Goal: Book appointment/travel/reservation

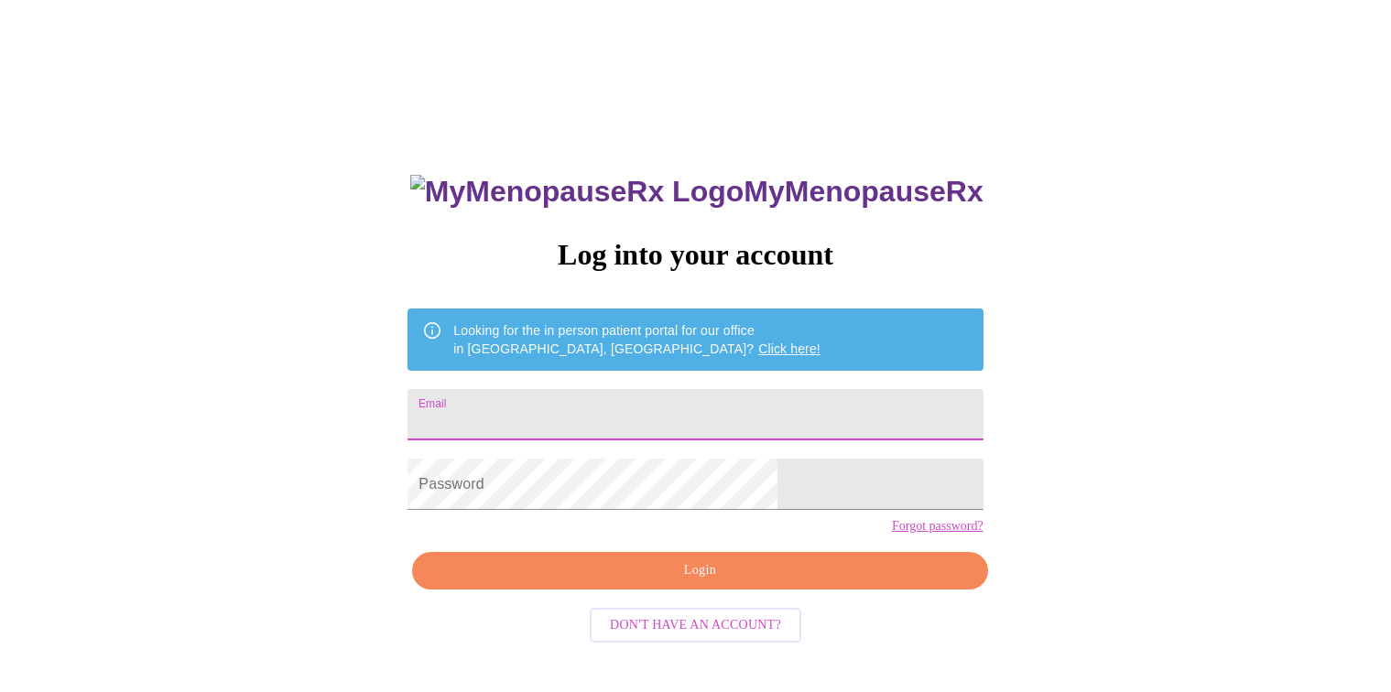
click at [733, 407] on input "Email" at bounding box center [695, 414] width 575 height 51
type input "[EMAIL_ADDRESS][DOMAIN_NAME]"
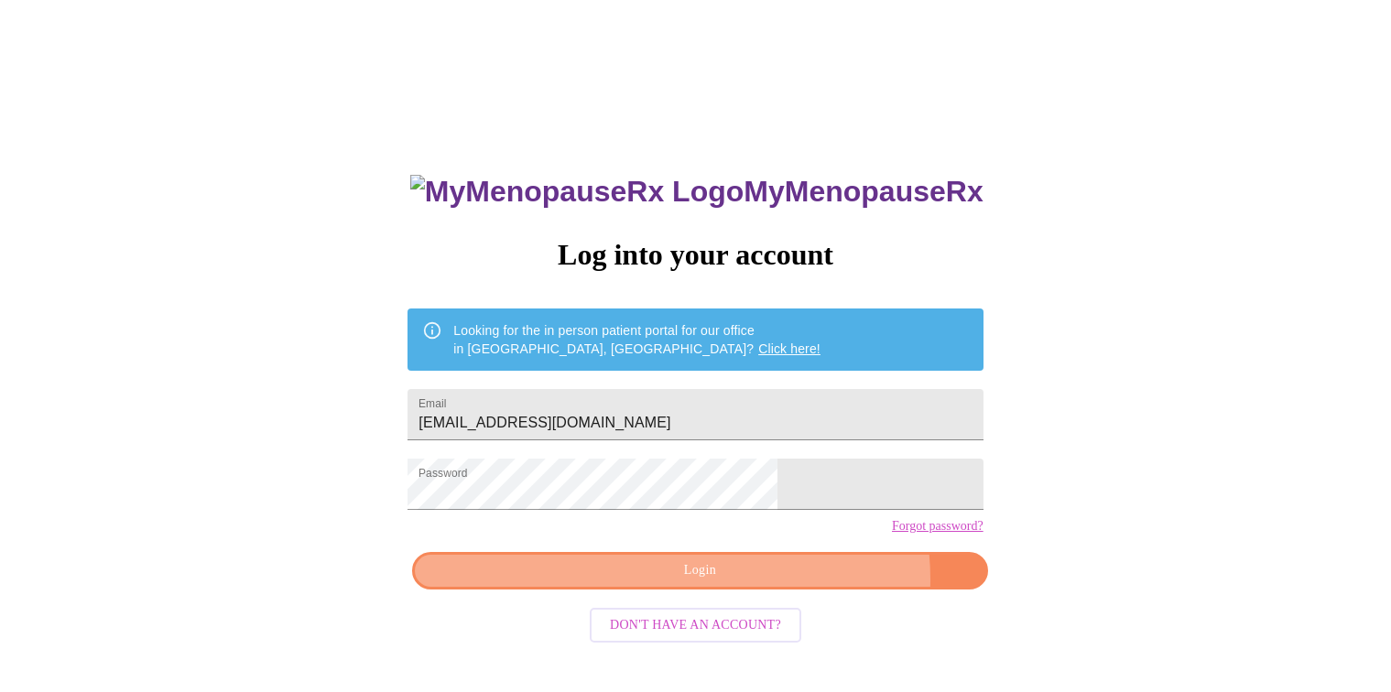
click at [773, 583] on span "Login" at bounding box center [699, 571] width 533 height 23
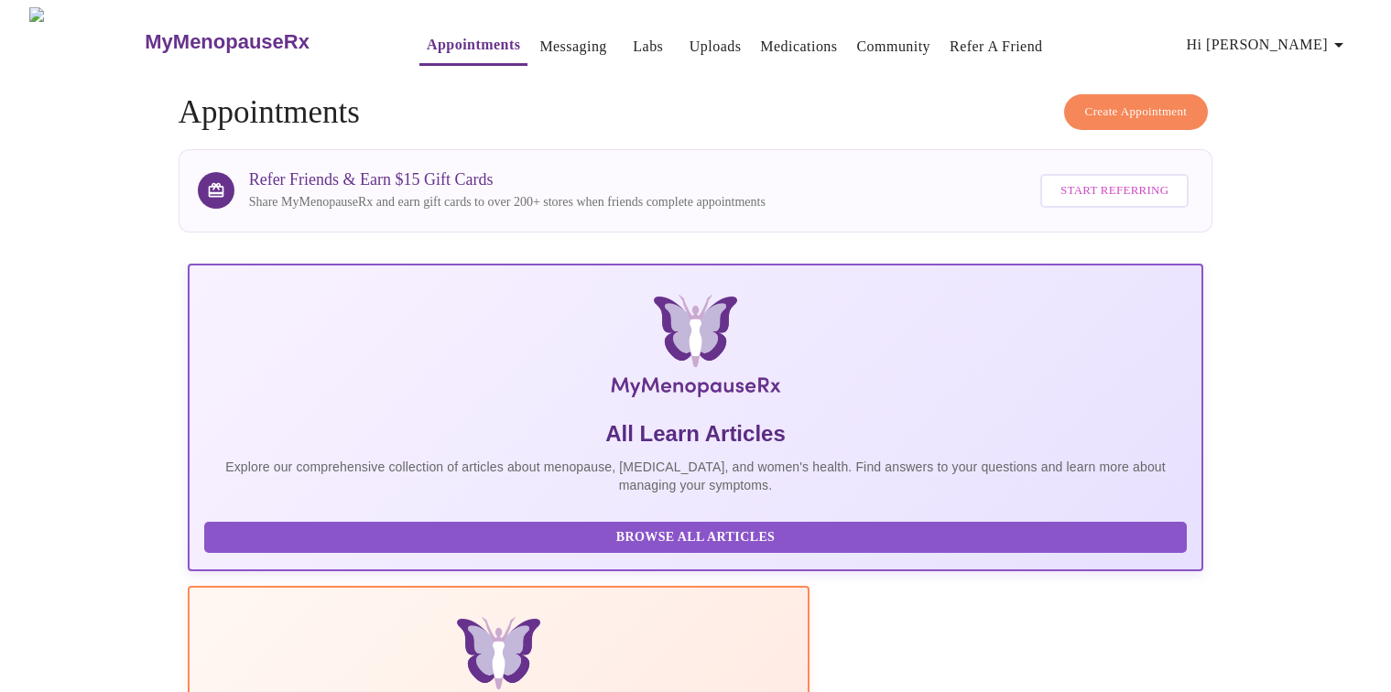
click at [1156, 107] on span "Create Appointment" at bounding box center [1136, 112] width 103 height 21
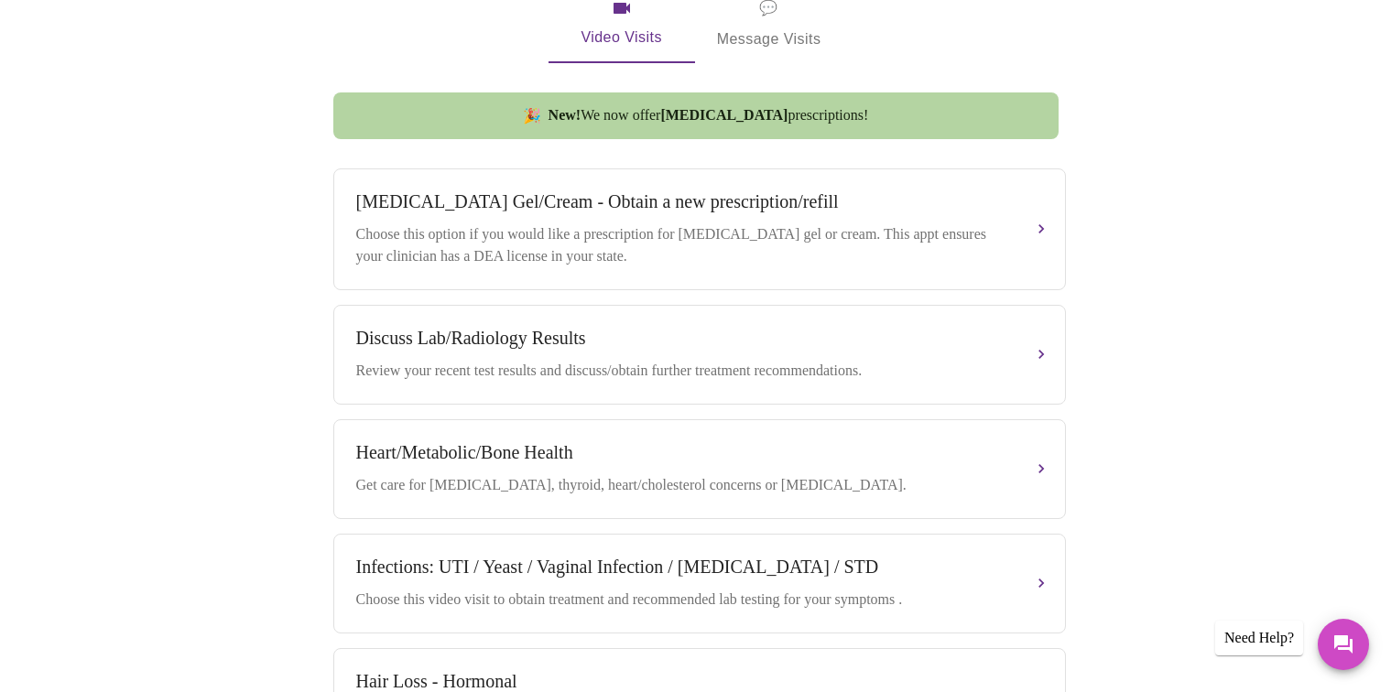
scroll to position [925, 0]
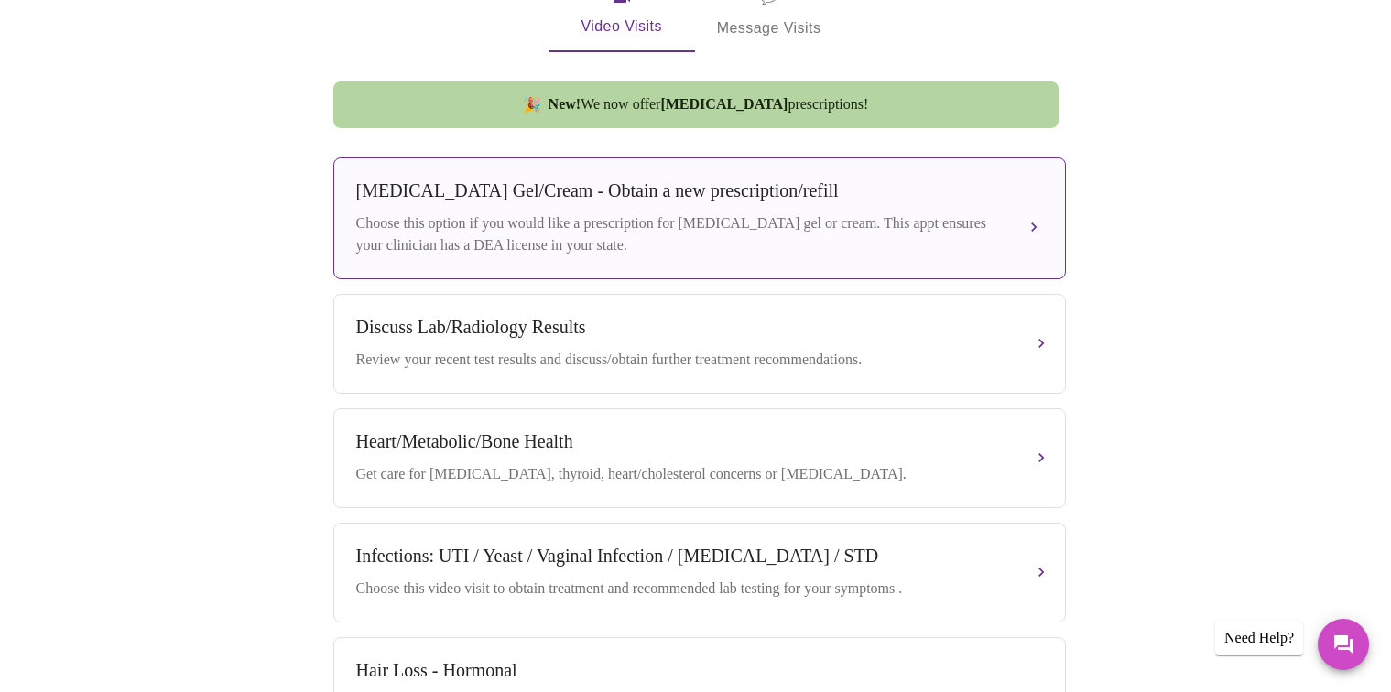
click at [1040, 212] on div "Testosterone Gel/Cream - Obtain a new prescription/refill Choose this option if…" at bounding box center [699, 218] width 687 height 76
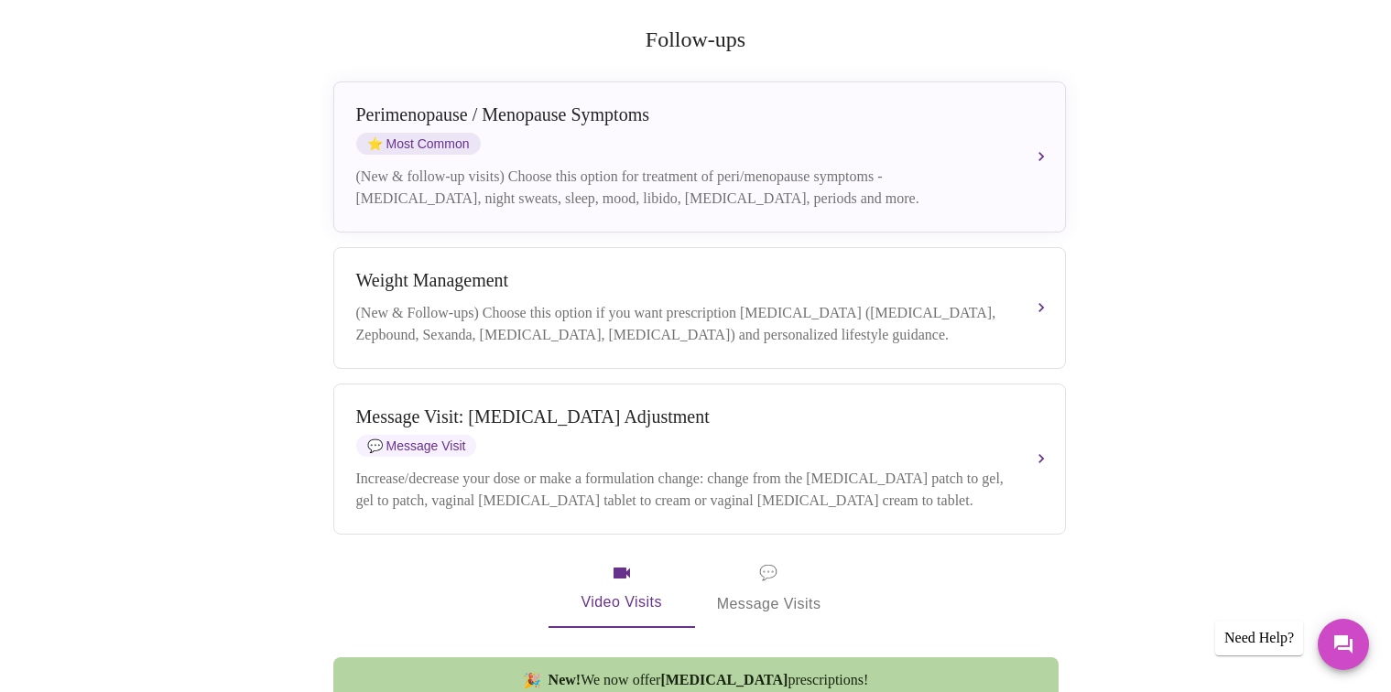
scroll to position [0, 0]
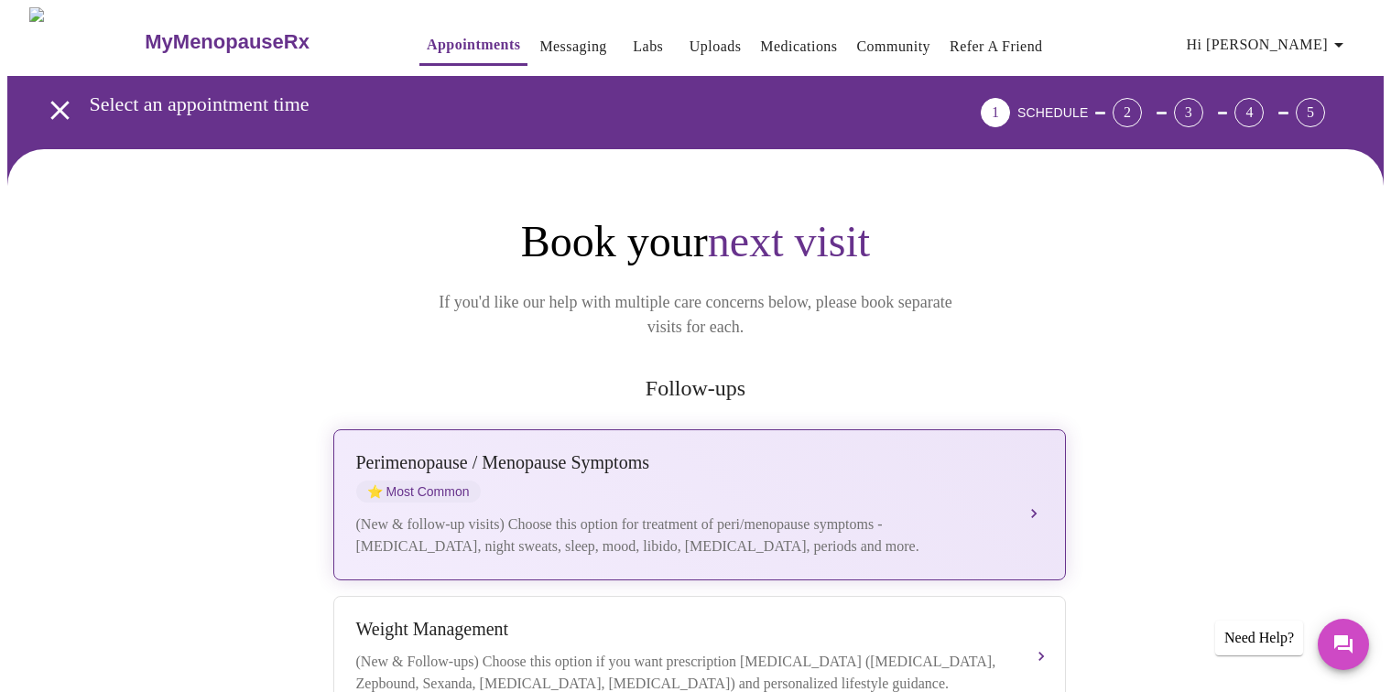
click at [412, 481] on span "⭐ Most Common" at bounding box center [418, 492] width 125 height 22
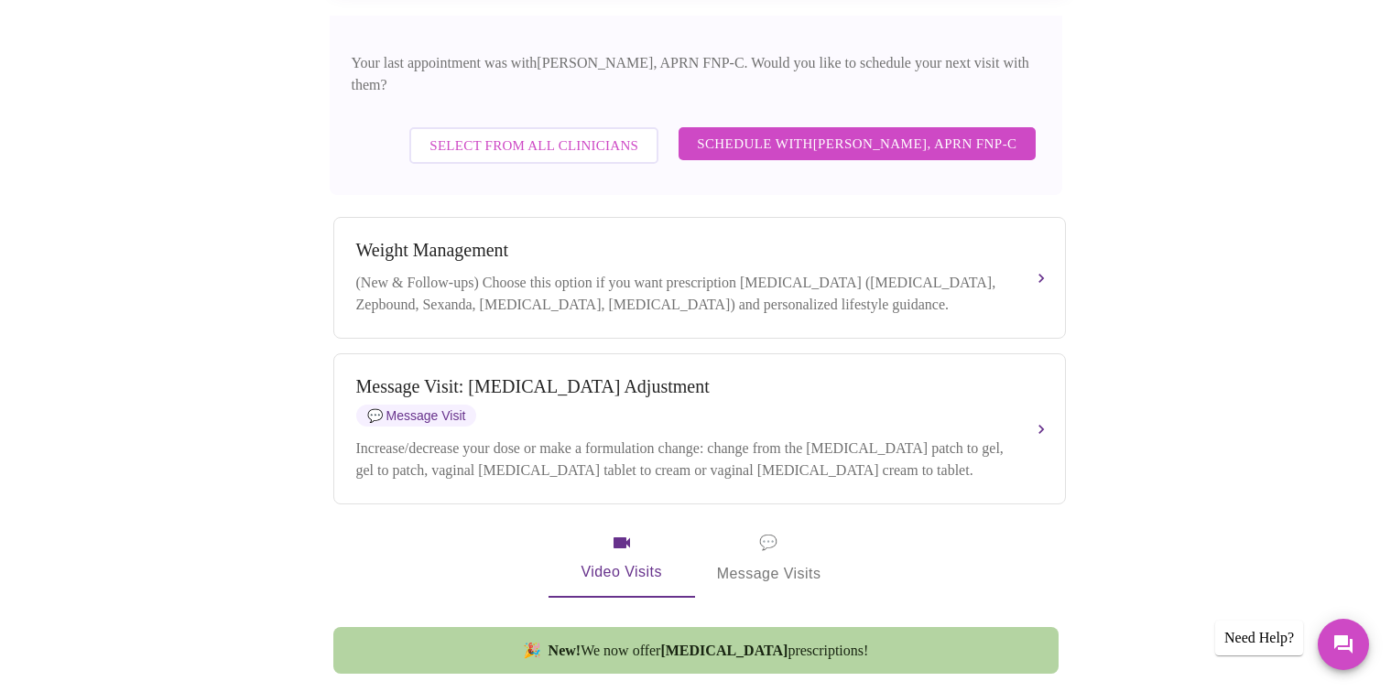
scroll to position [615, 0]
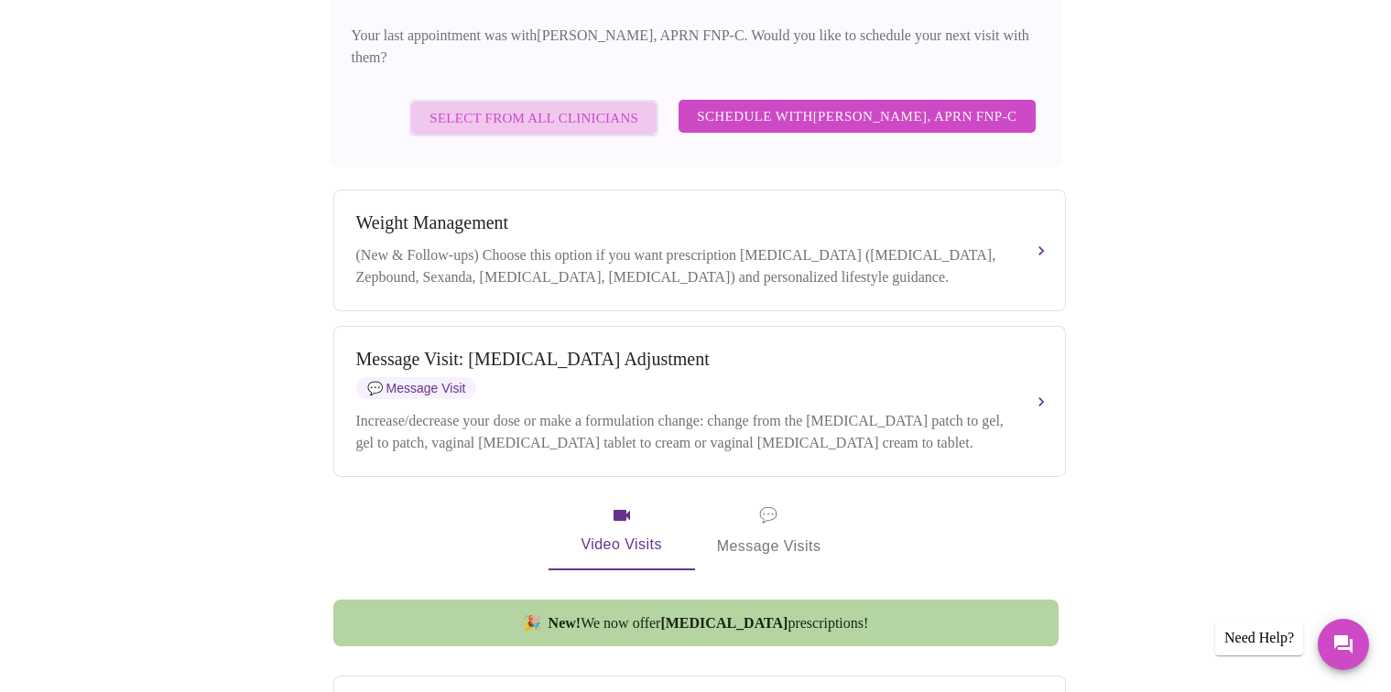
click at [594, 106] on span "Select from All Clinicians" at bounding box center [534, 118] width 209 height 24
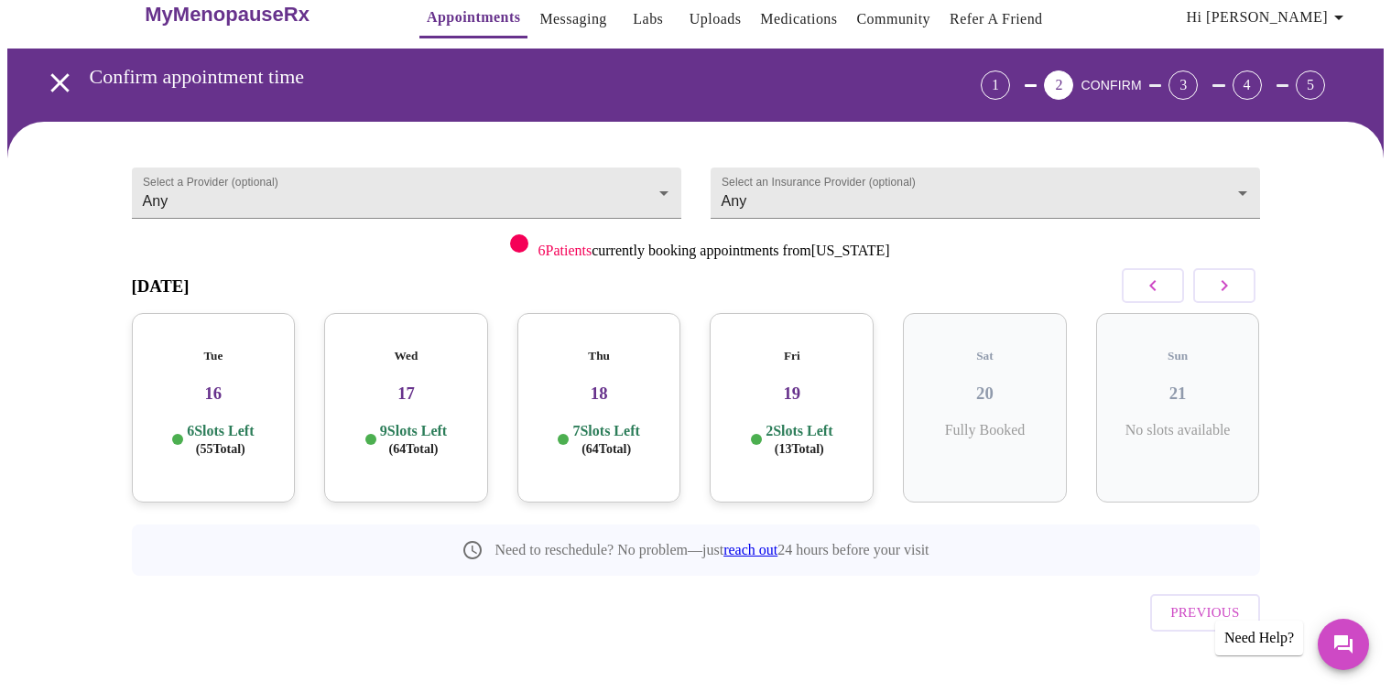
click at [1224, 280] on icon "button" at bounding box center [1225, 286] width 22 height 22
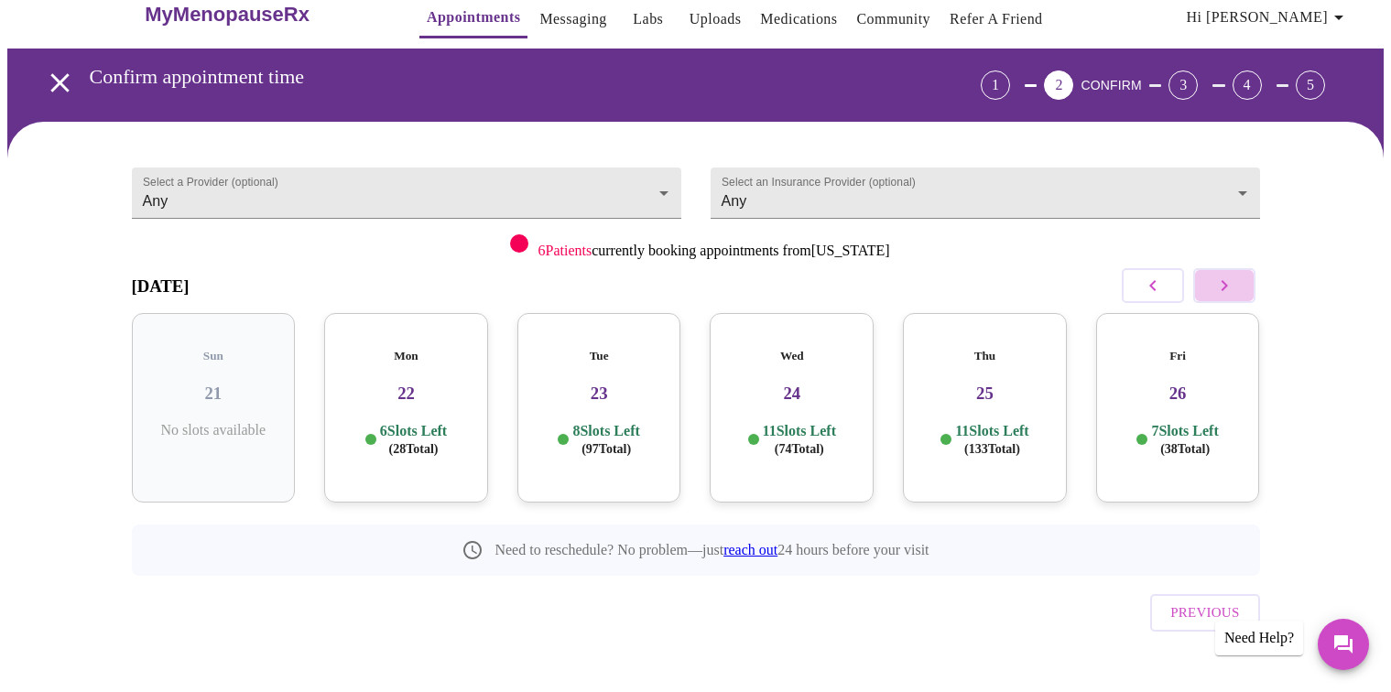
click at [1225, 285] on icon "button" at bounding box center [1225, 286] width 22 height 22
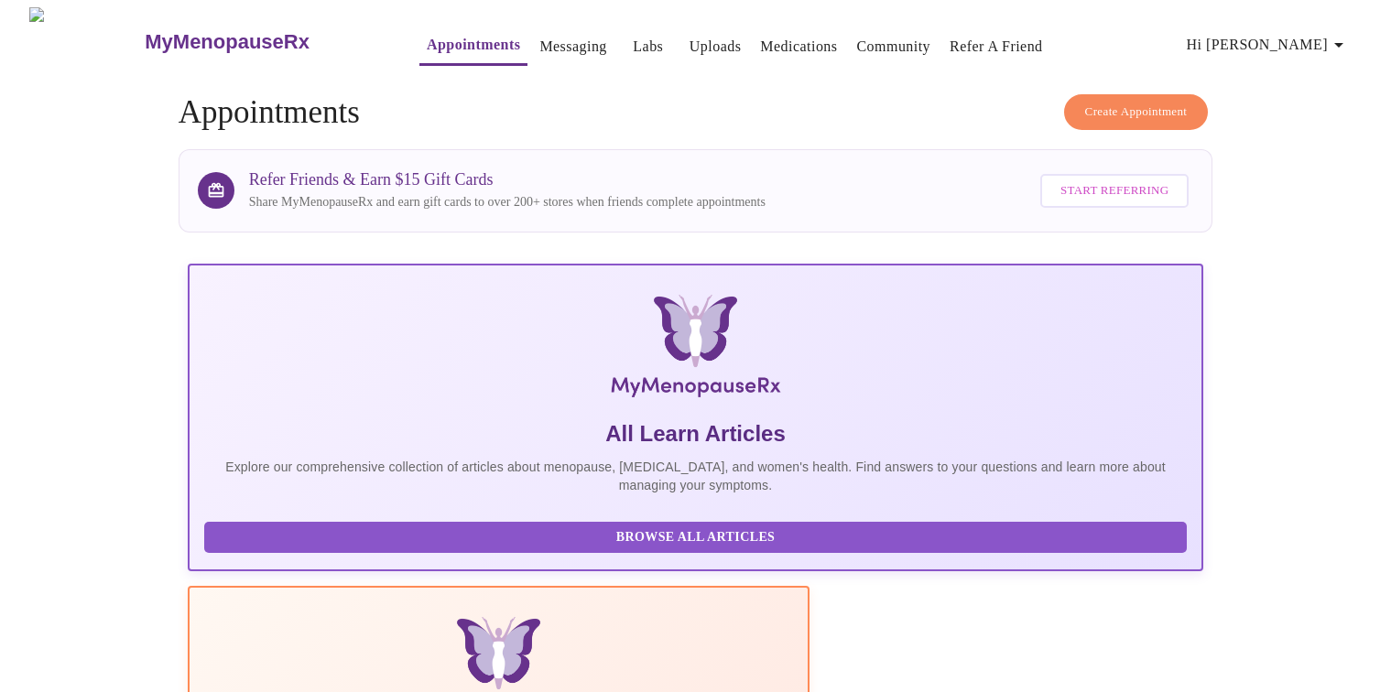
click at [427, 40] on link "Appointments" at bounding box center [473, 45] width 93 height 26
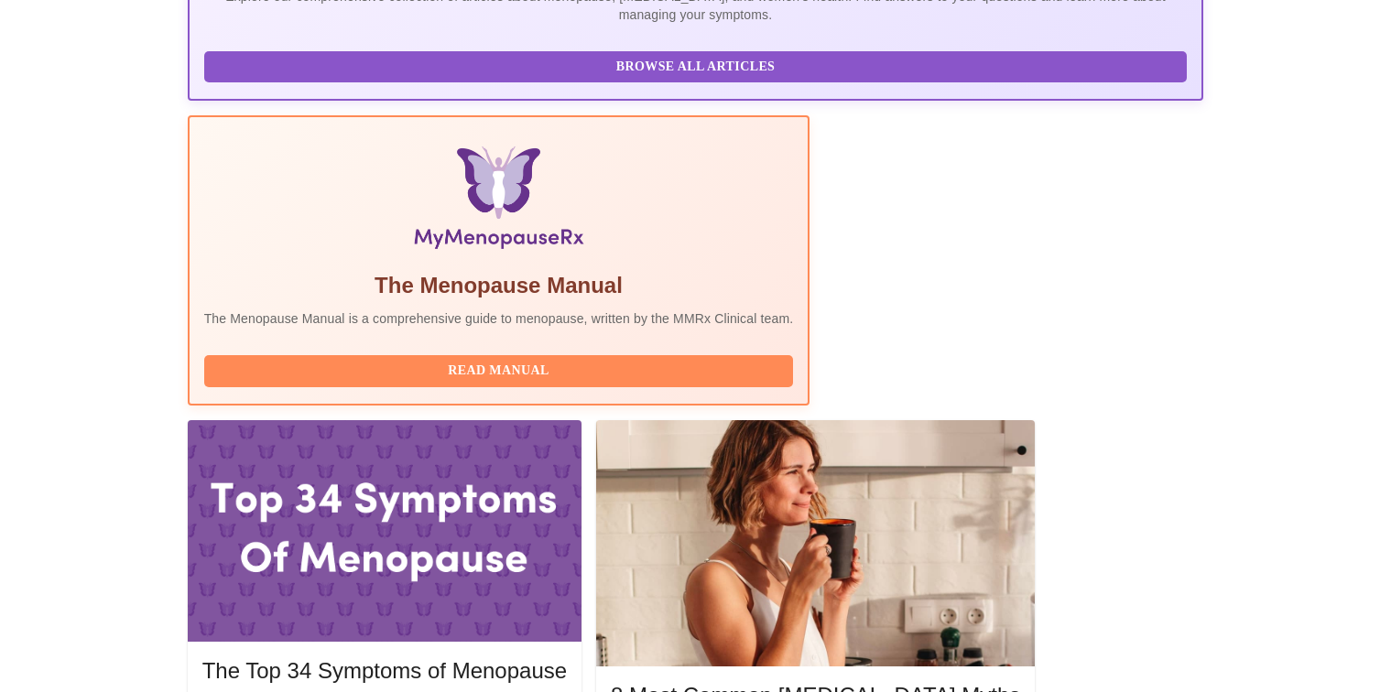
scroll to position [480, 0]
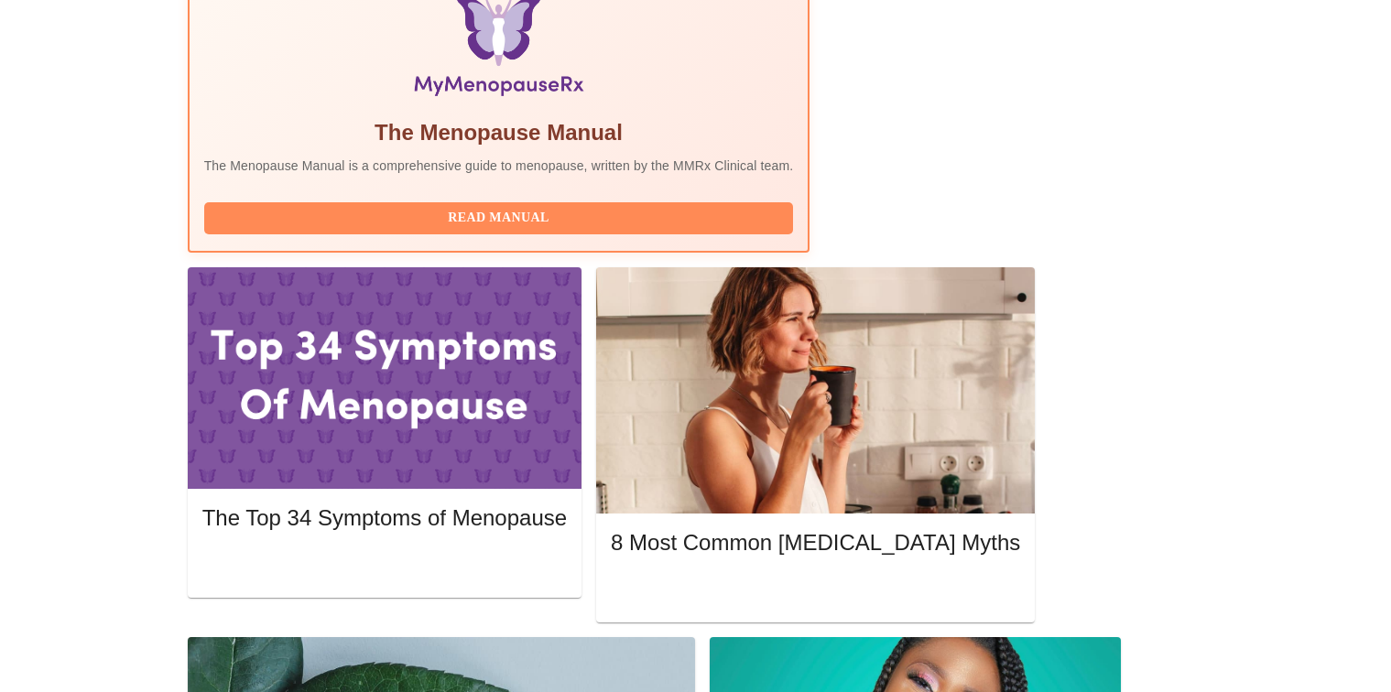
scroll to position [676, 0]
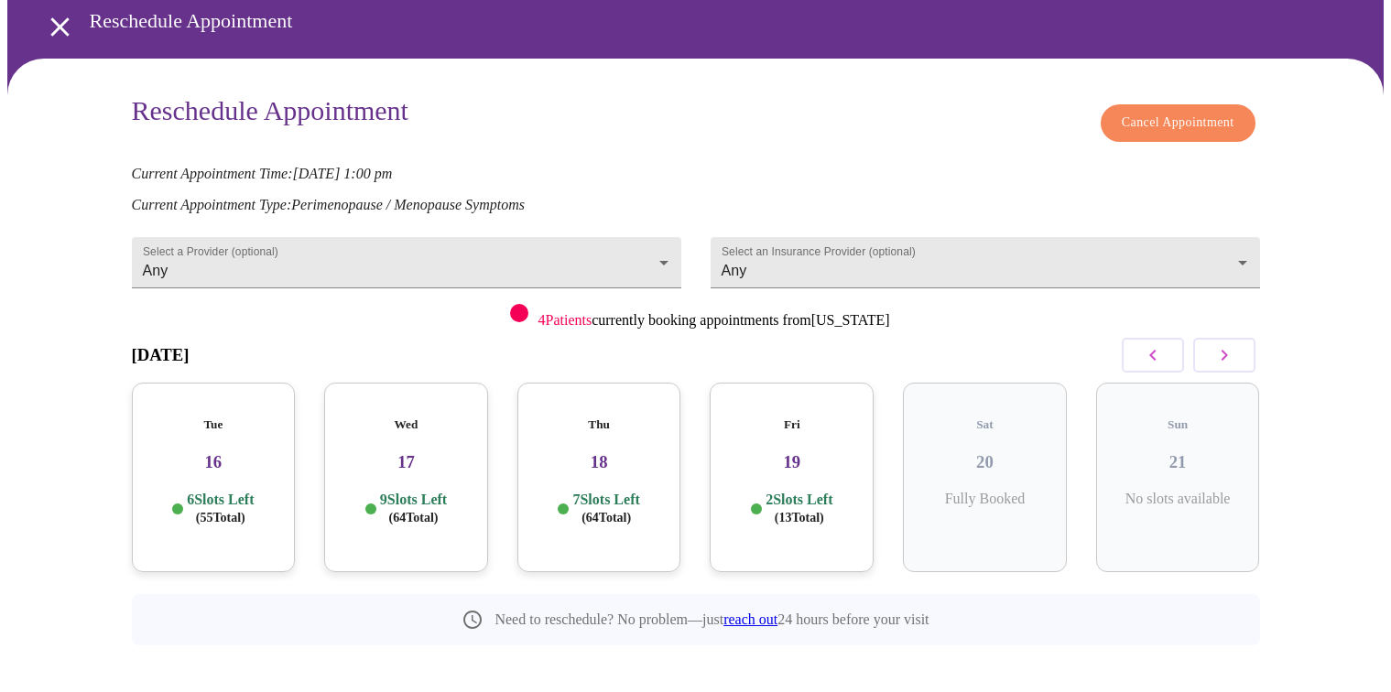
scroll to position [76, 0]
click at [1221, 350] on icon "button" at bounding box center [1224, 355] width 6 height 11
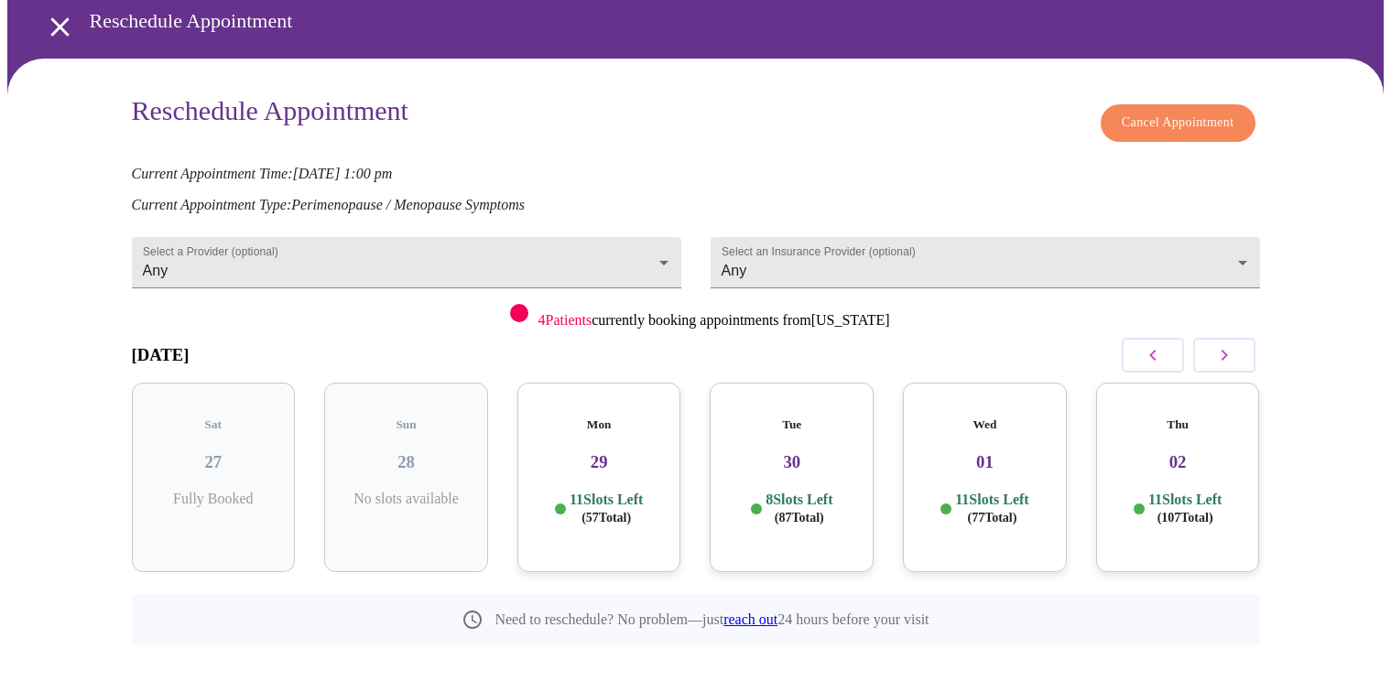
click at [818, 452] on h3 "30" at bounding box center [791, 462] width 135 height 20
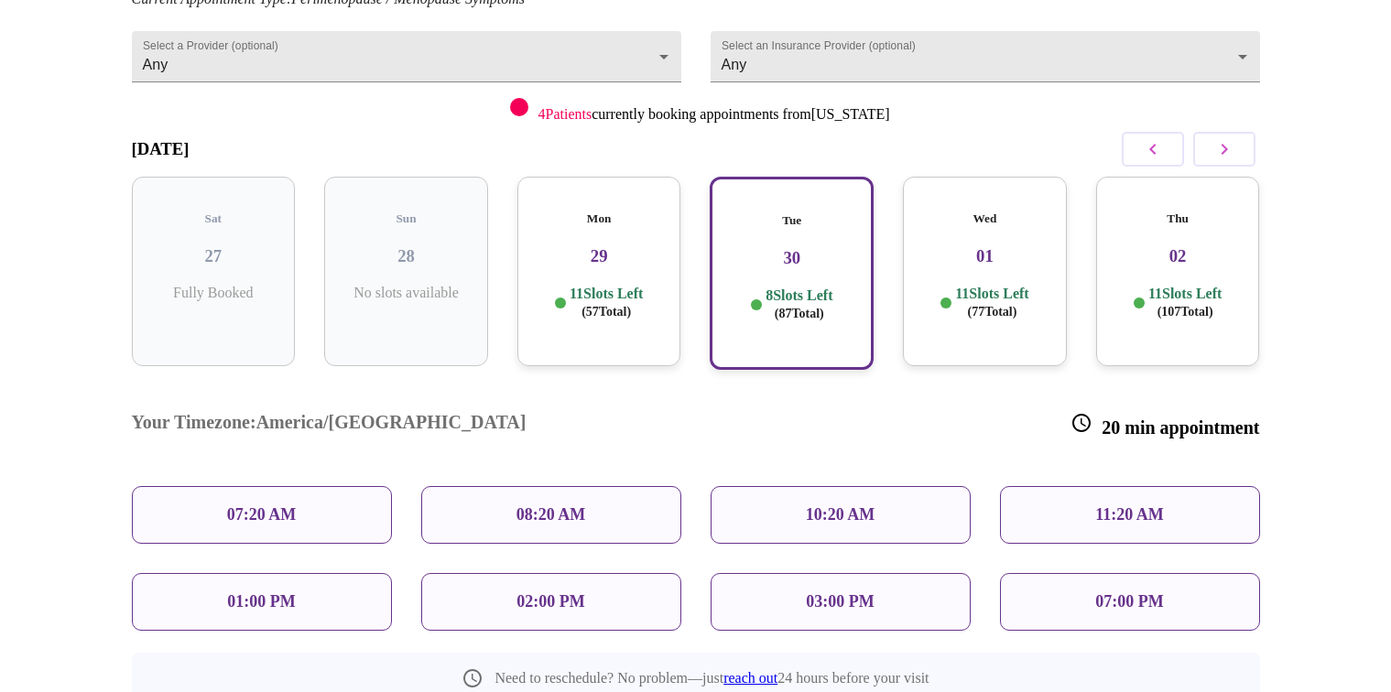
scroll to position [316, 0]
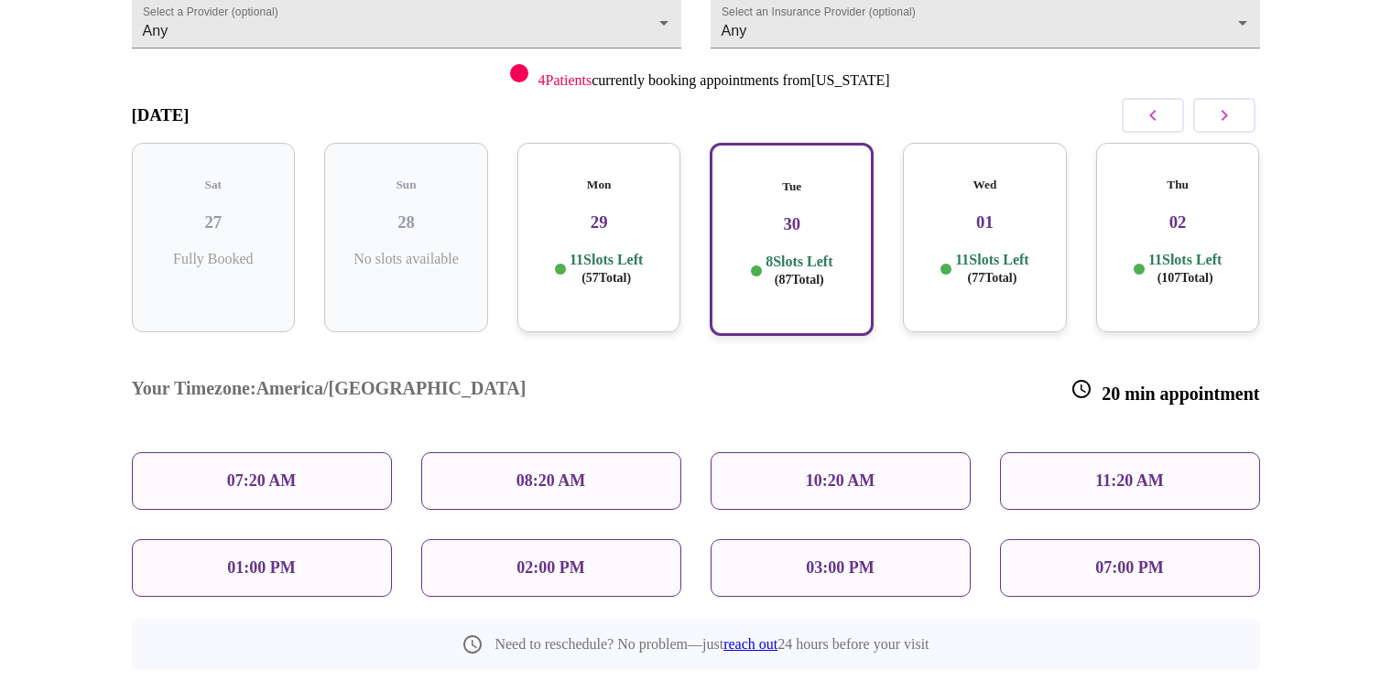
click at [1144, 114] on icon "button" at bounding box center [1153, 115] width 22 height 22
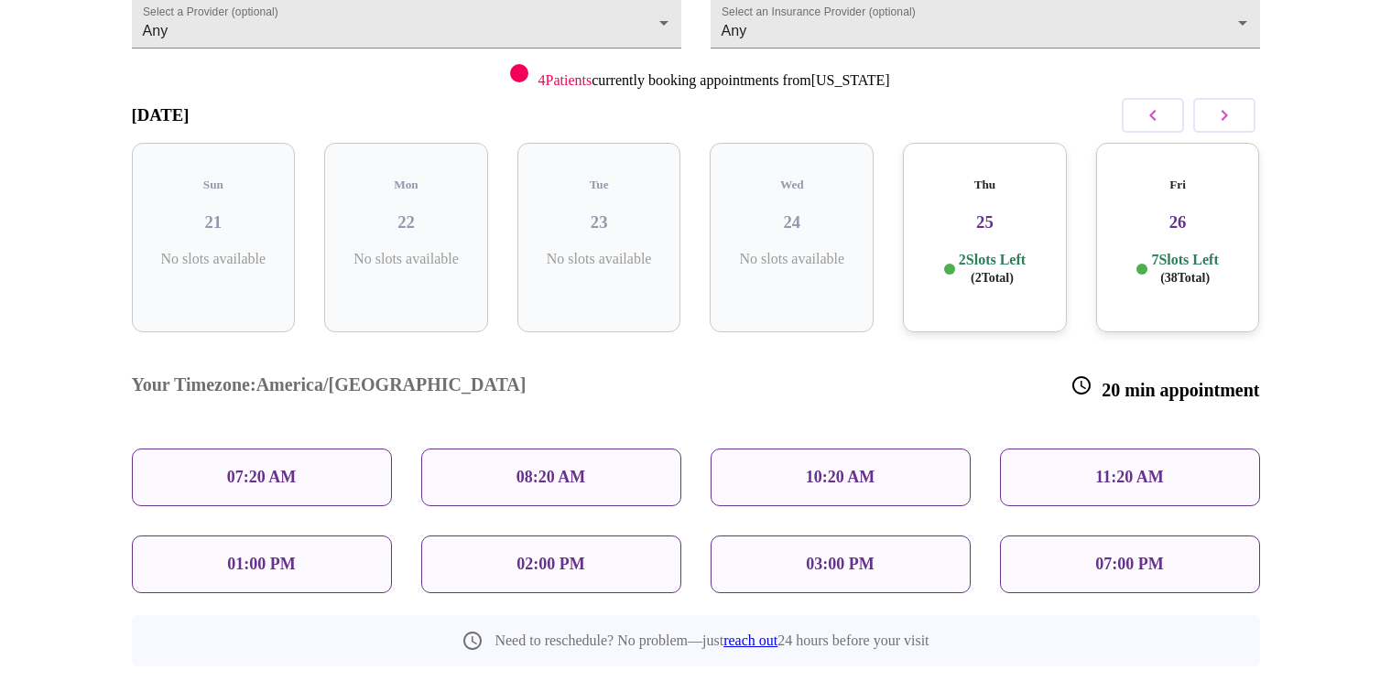
scroll to position [76, 0]
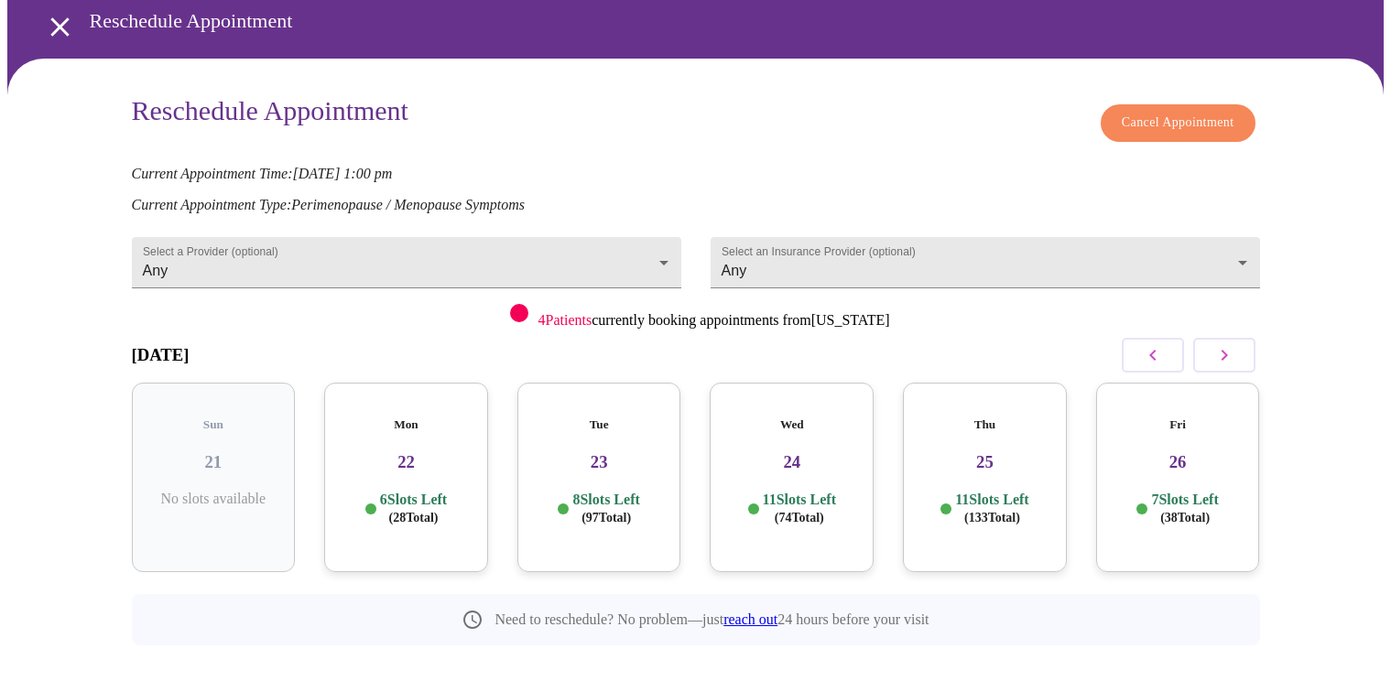
click at [815, 452] on h3 "24" at bounding box center [791, 462] width 135 height 20
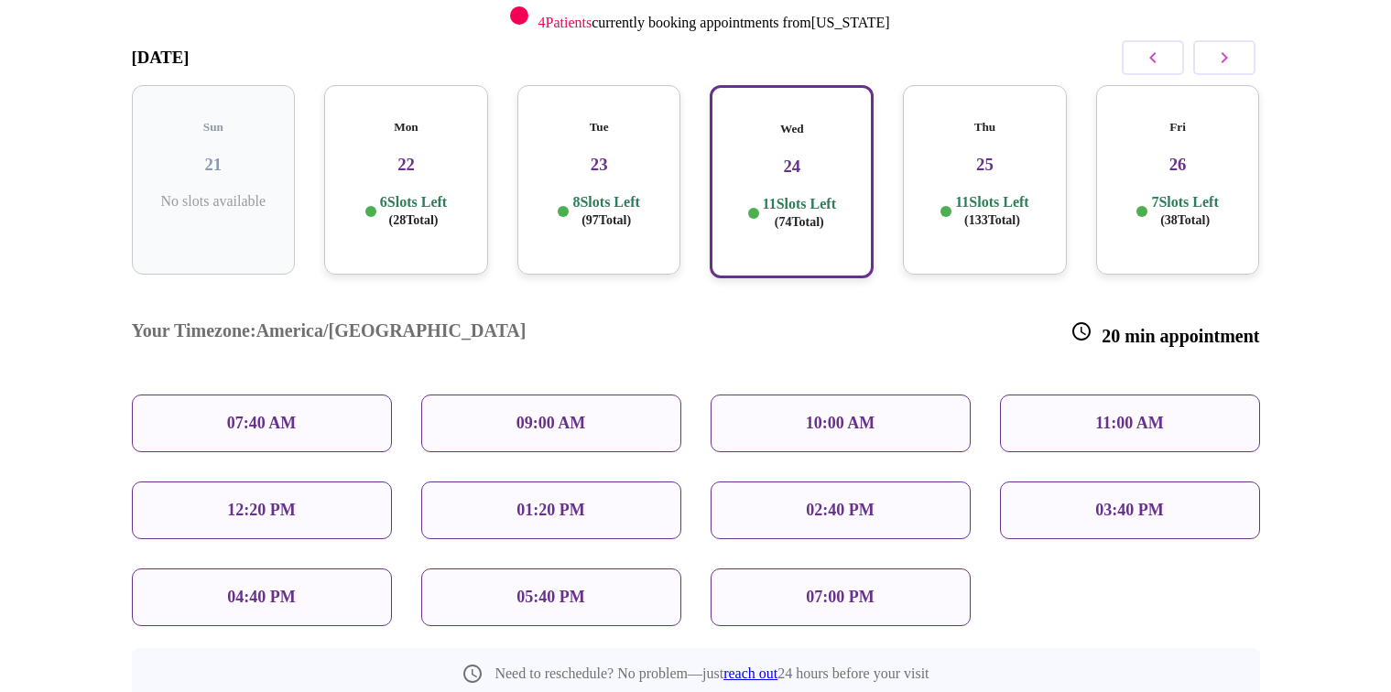
scroll to position [408, 0]
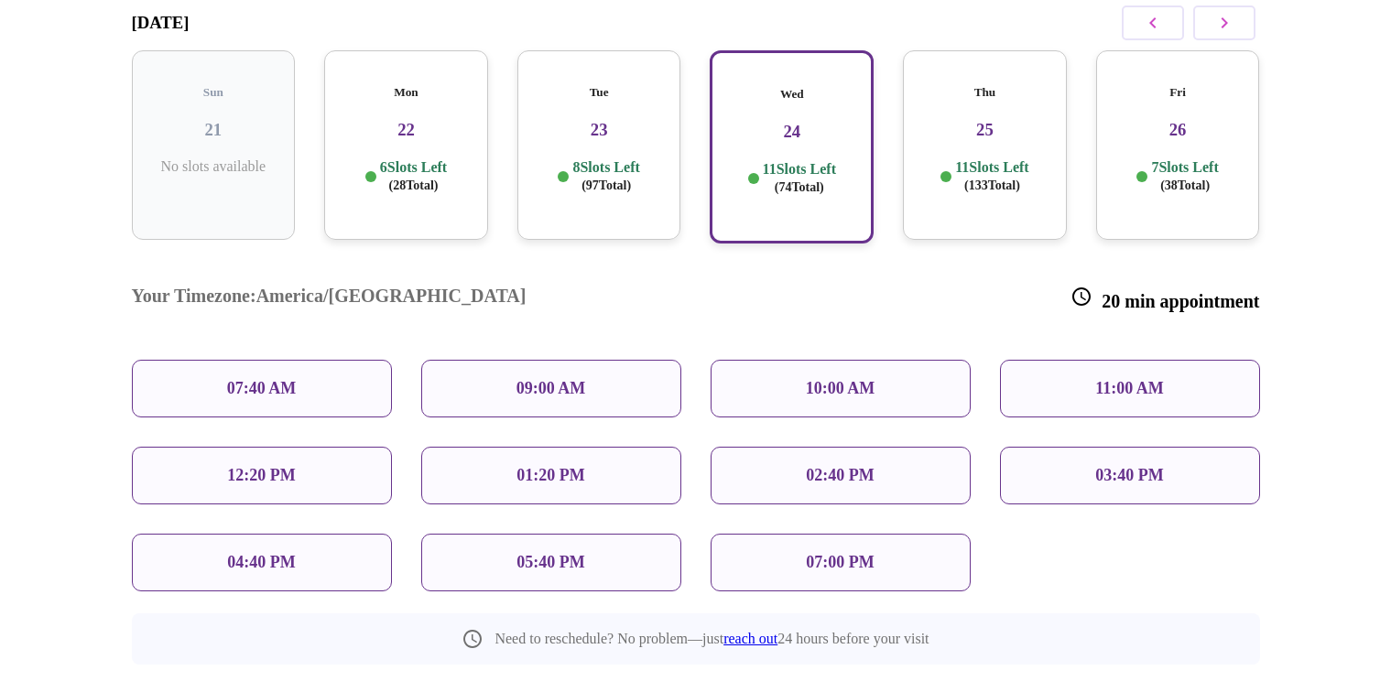
click at [281, 447] on div "12:20 PM" at bounding box center [262, 476] width 260 height 58
click at [304, 447] on div "12:20 PM" at bounding box center [262, 476] width 260 height 58
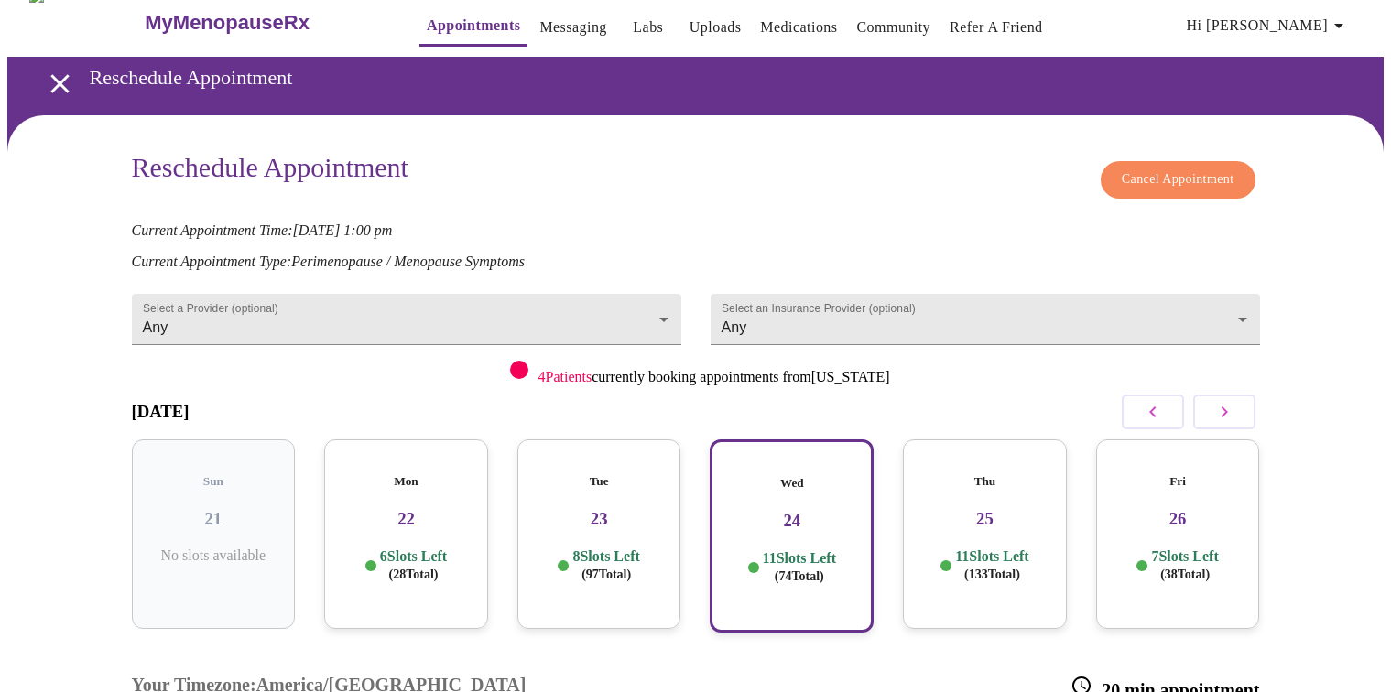
scroll to position [0, 0]
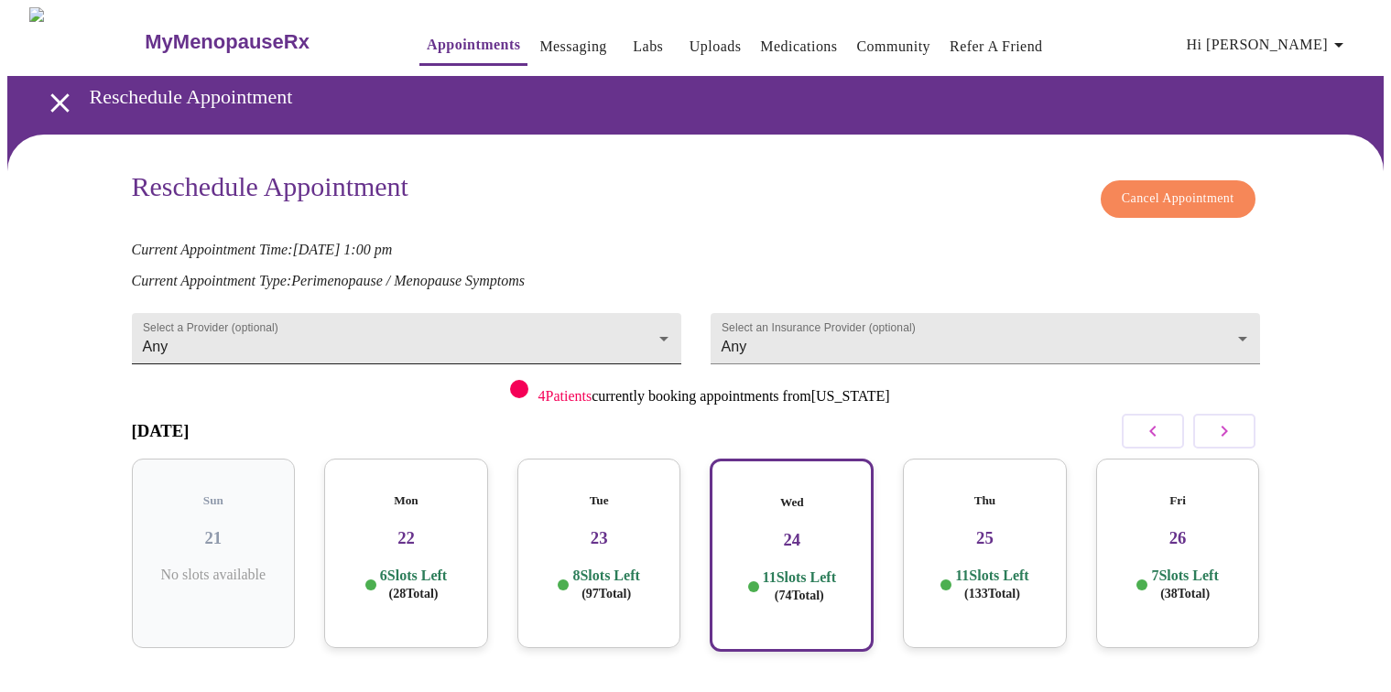
click at [663, 325] on body "MyMenopauseRx Appointments Messaging Labs Uploads Medications Community Refer a…" at bounding box center [695, 618] width 1377 height 1222
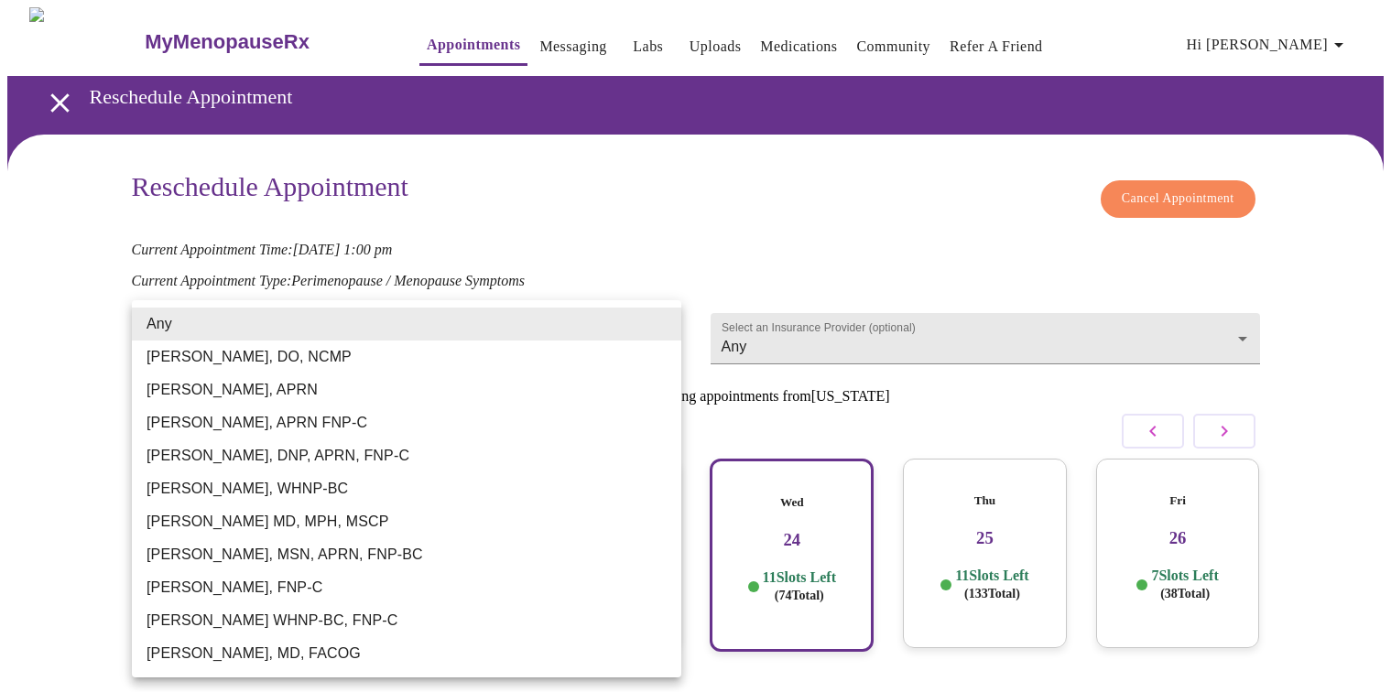
click at [531, 658] on li "[PERSON_NAME], MD, FACOG" at bounding box center [407, 653] width 550 height 33
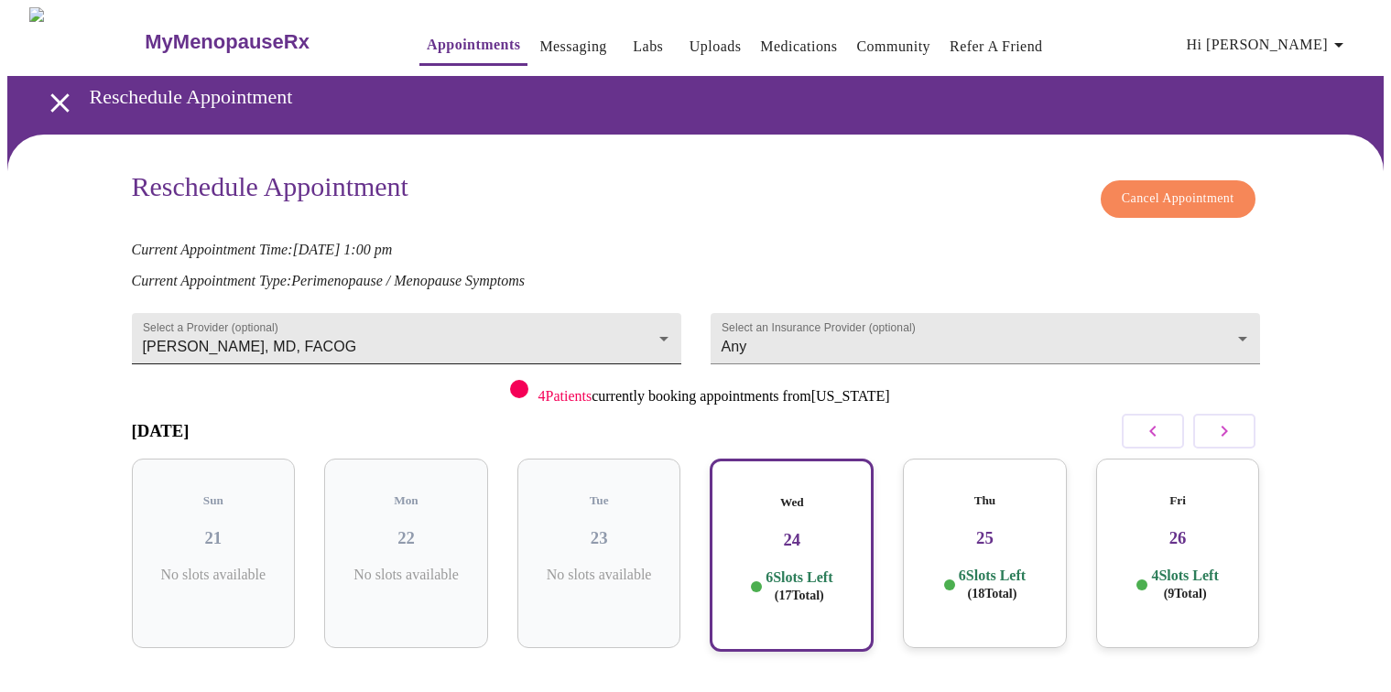
click at [661, 322] on body "MyMenopauseRx Appointments Messaging Labs Uploads Medications Community Refer a…" at bounding box center [695, 574] width 1377 height 1135
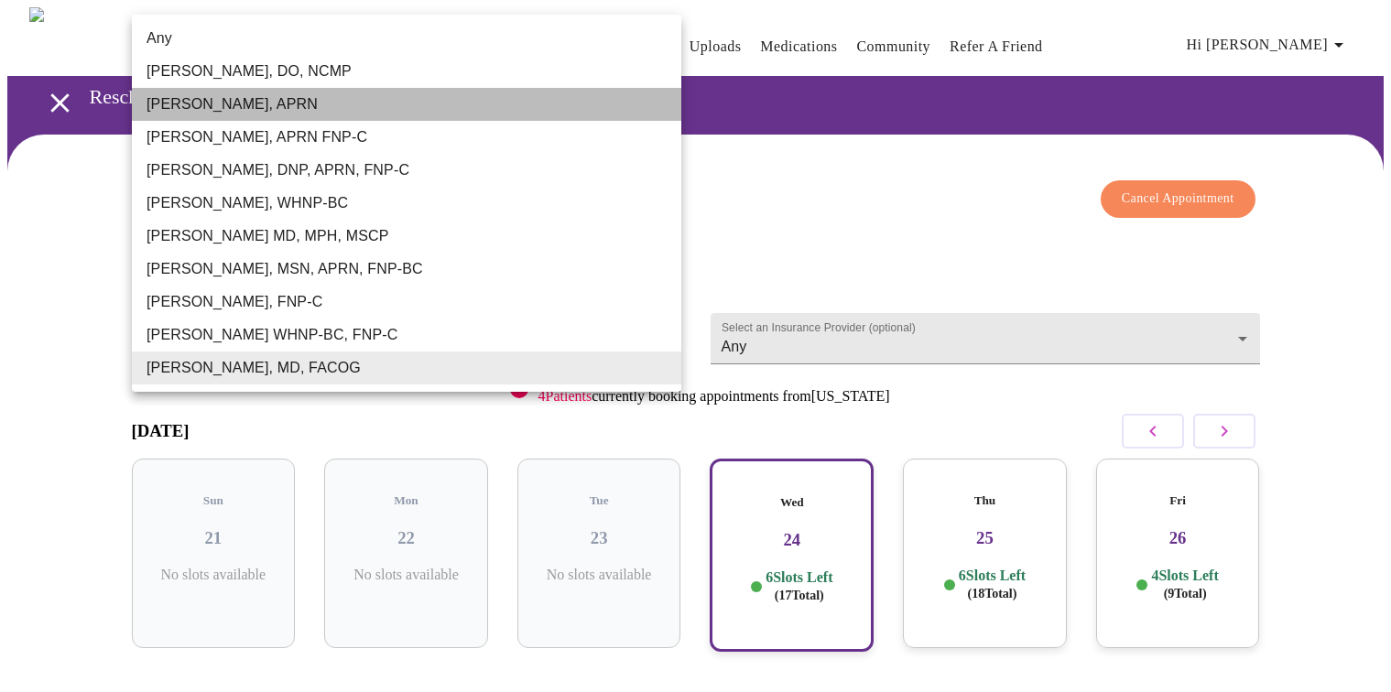
click at [280, 104] on li "[PERSON_NAME], APRN" at bounding box center [407, 104] width 550 height 33
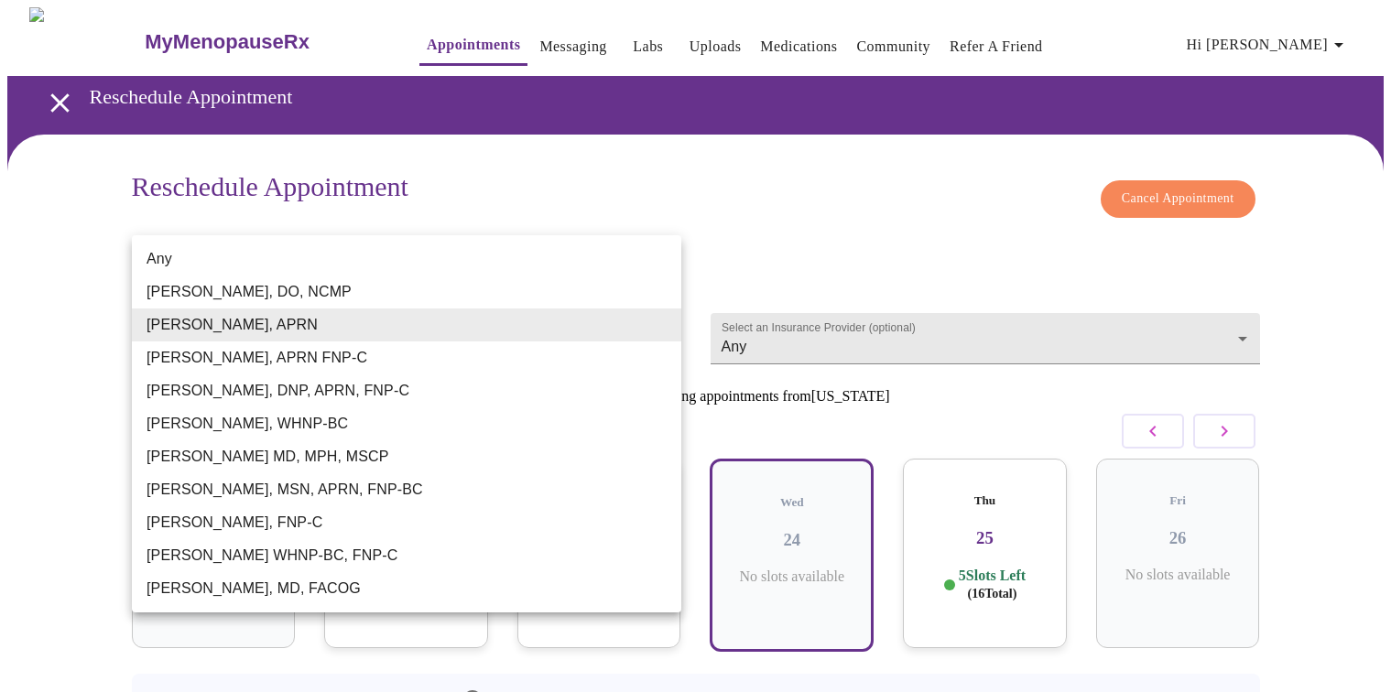
click at [663, 321] on body "MyMenopauseRx Appointments Messaging Labs Uploads Medications Community Refer a…" at bounding box center [695, 444] width 1377 height 874
click at [517, 596] on li "[PERSON_NAME], MD, FACOG" at bounding box center [407, 588] width 550 height 33
type input "[PERSON_NAME], MD, FACOG"
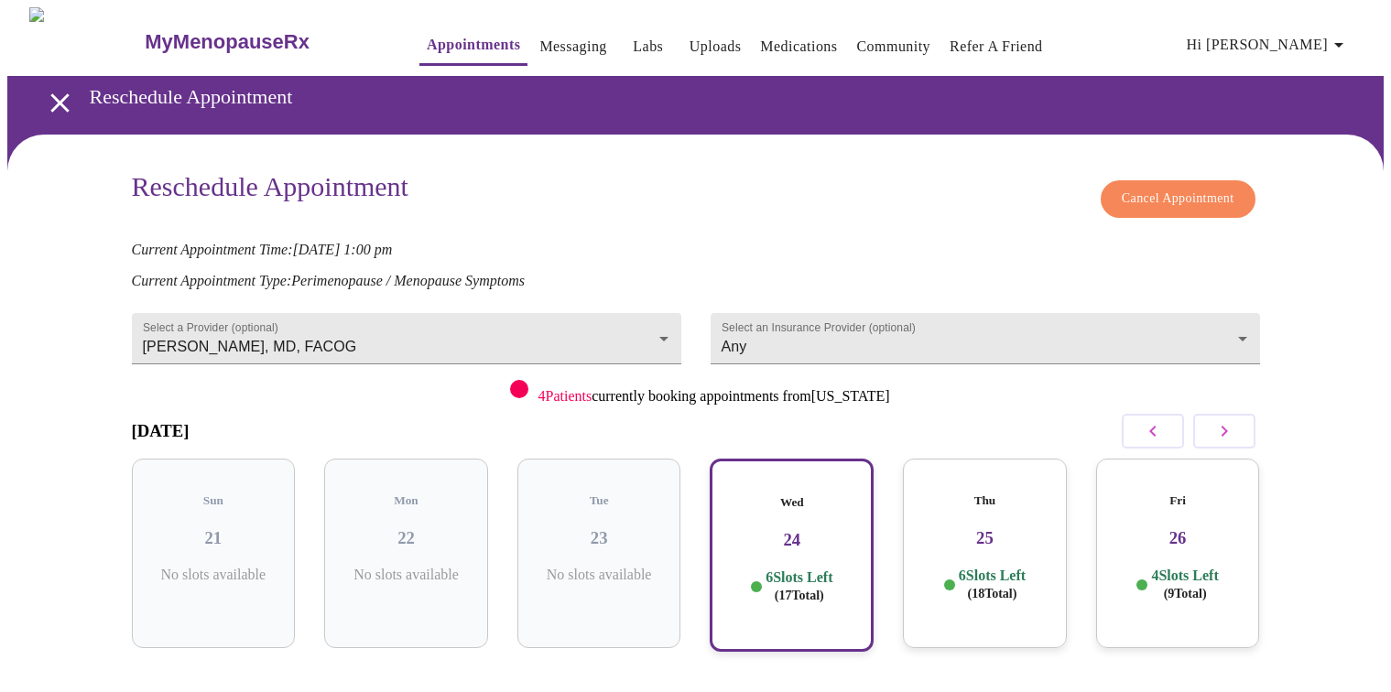
click at [806, 532] on div "Wed 24 6 Slots Left ( 17 Total)" at bounding box center [792, 555] width 164 height 193
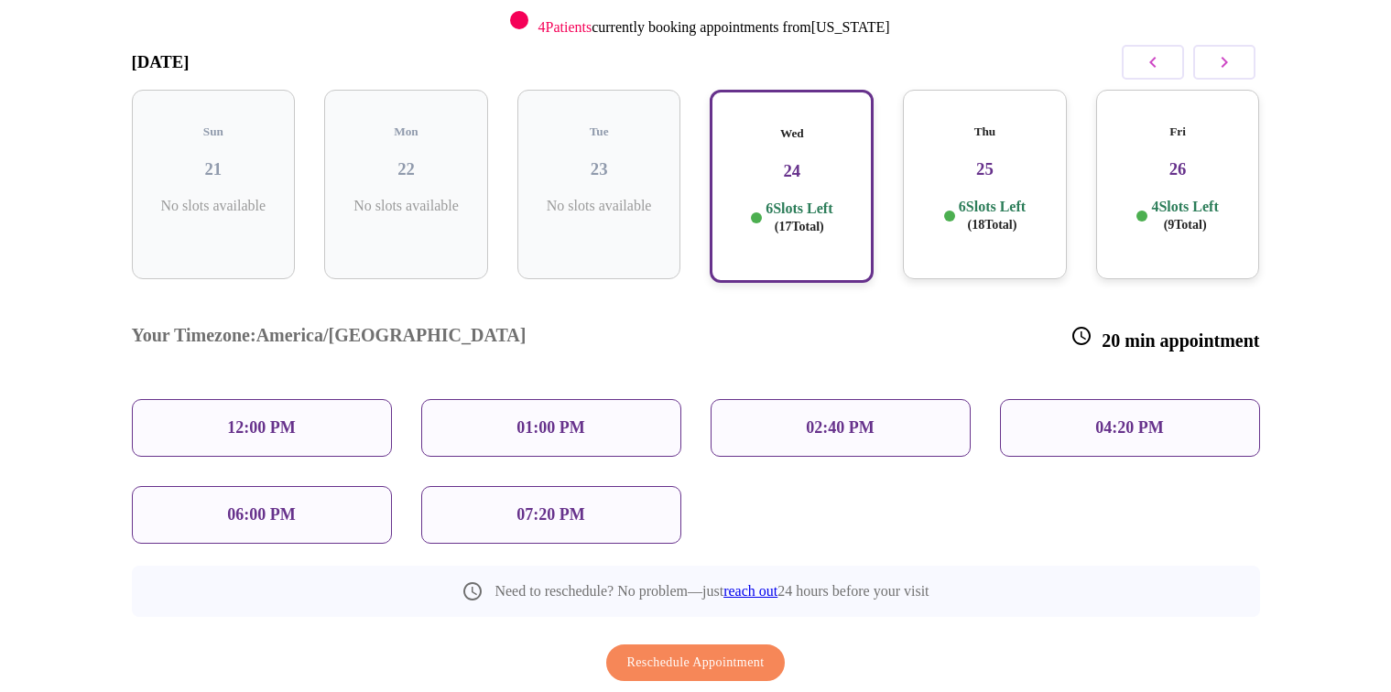
scroll to position [387, 0]
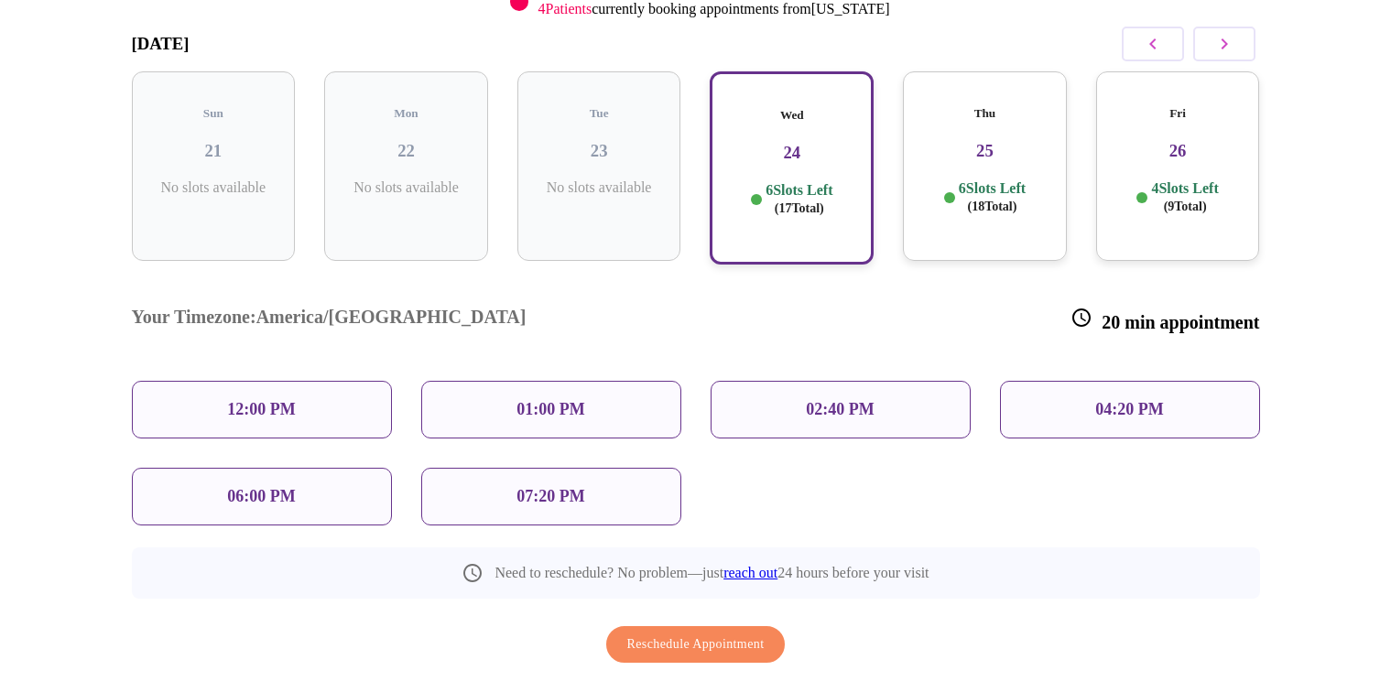
click at [688, 634] on span "Reschedule Appointment" at bounding box center [695, 645] width 137 height 23
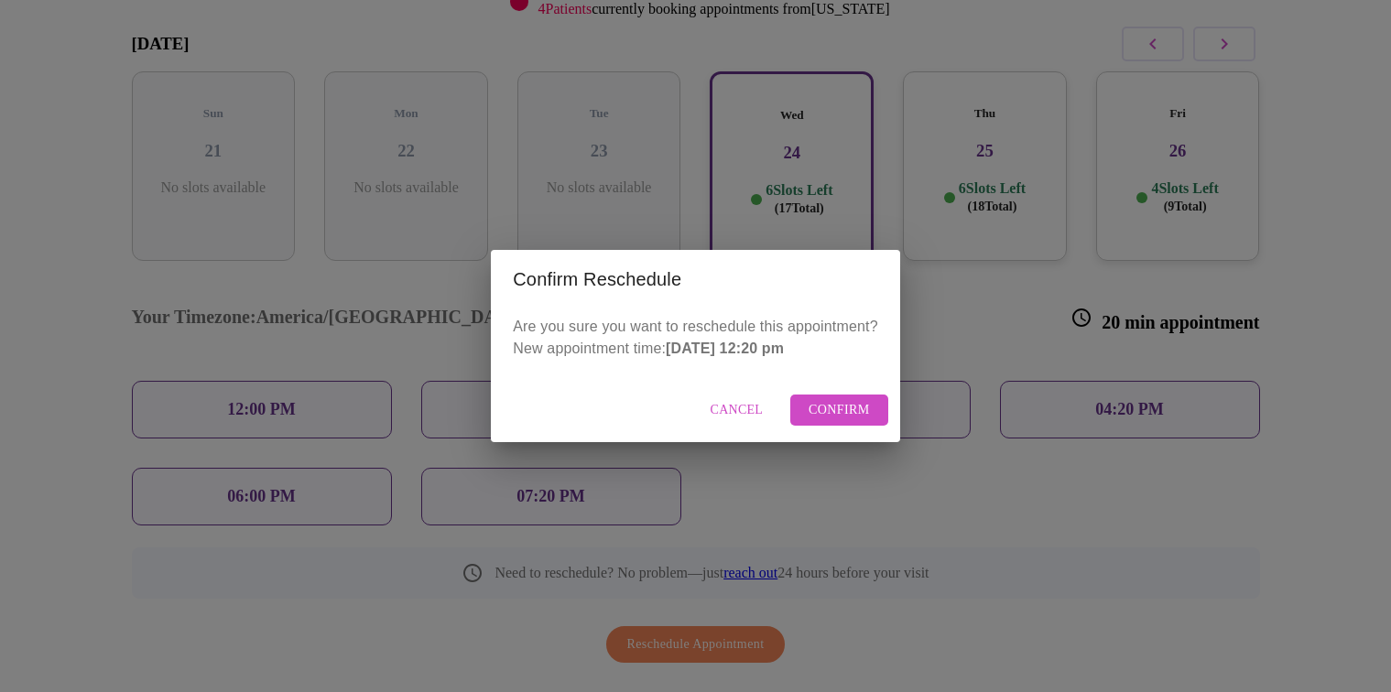
click at [724, 407] on span "Cancel" at bounding box center [737, 410] width 53 height 23
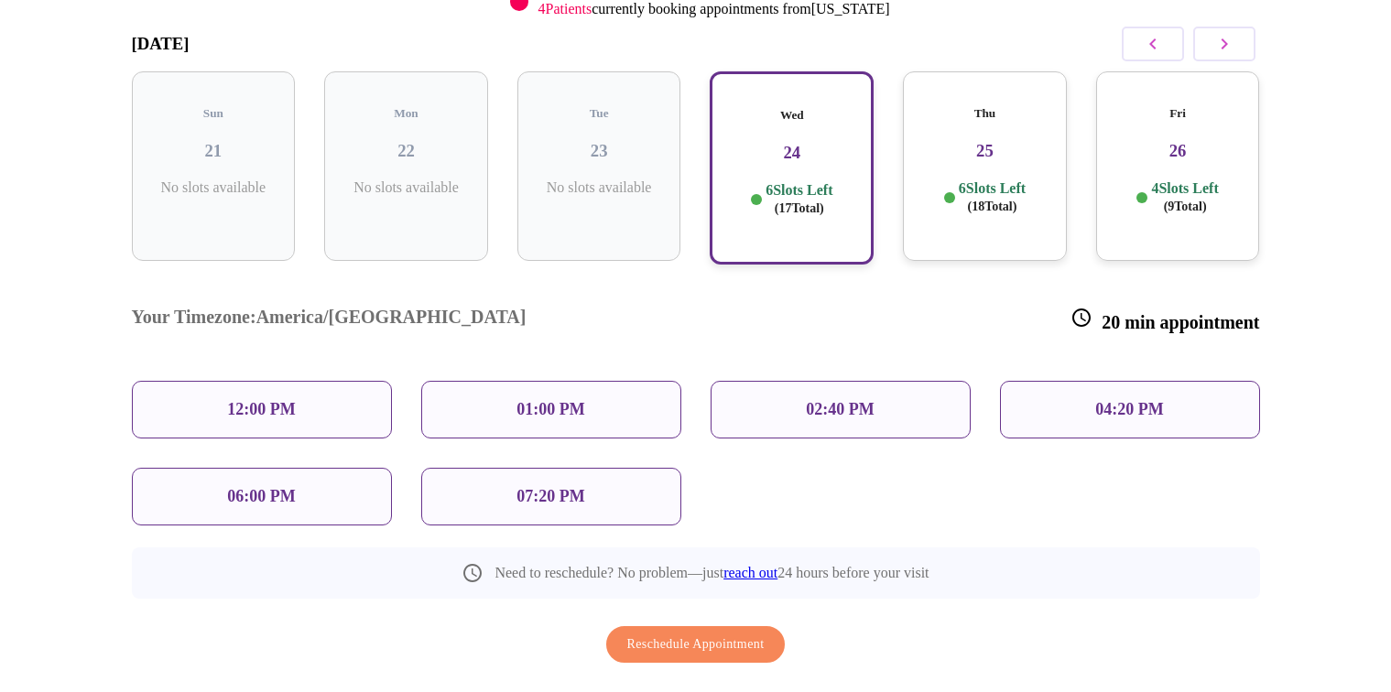
click at [341, 381] on div "12:00 PM" at bounding box center [262, 410] width 260 height 58
click at [782, 156] on div "Wed 24 6 Slots Left ( 17 Total)" at bounding box center [792, 167] width 164 height 193
click at [245, 400] on p "12:00 PM" at bounding box center [261, 409] width 68 height 19
click at [325, 381] on div "12:00 PM" at bounding box center [262, 410] width 260 height 58
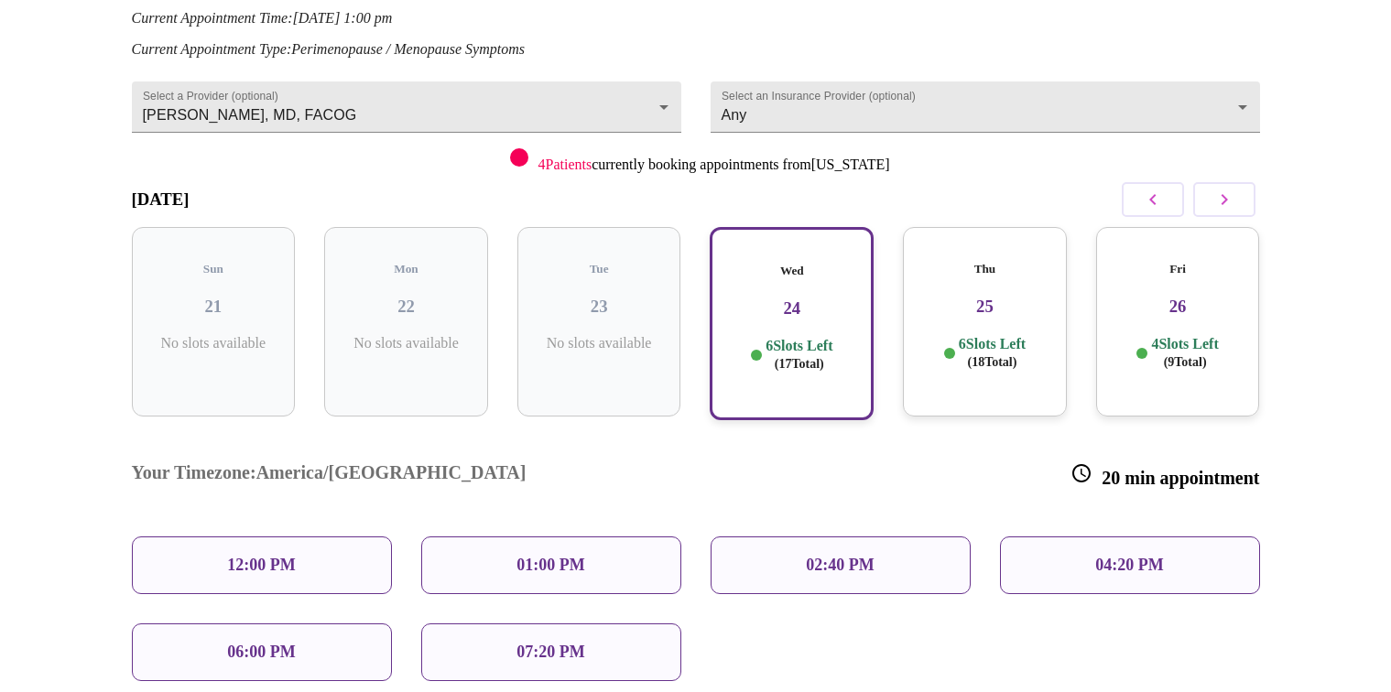
scroll to position [181, 0]
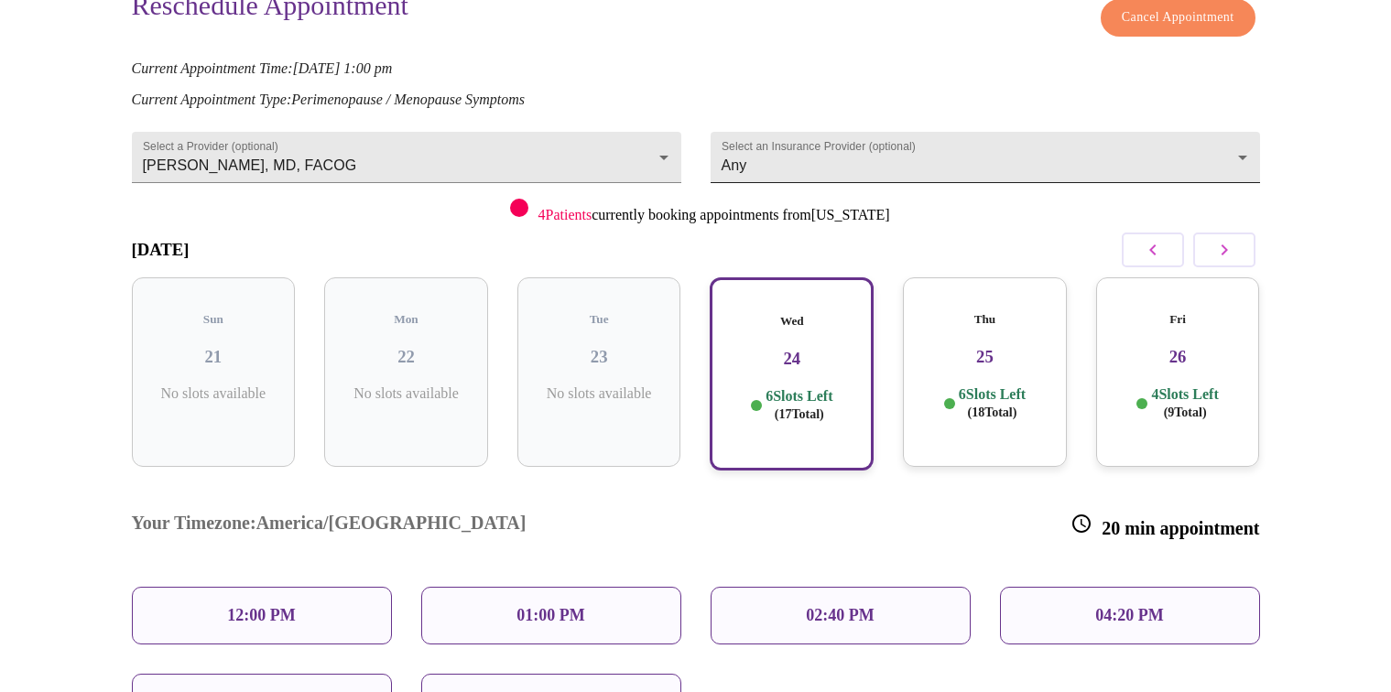
click at [1247, 139] on body "MyMenopauseRx Appointments Messaging Labs Uploads Medications Community Refer a…" at bounding box center [695, 393] width 1377 height 1135
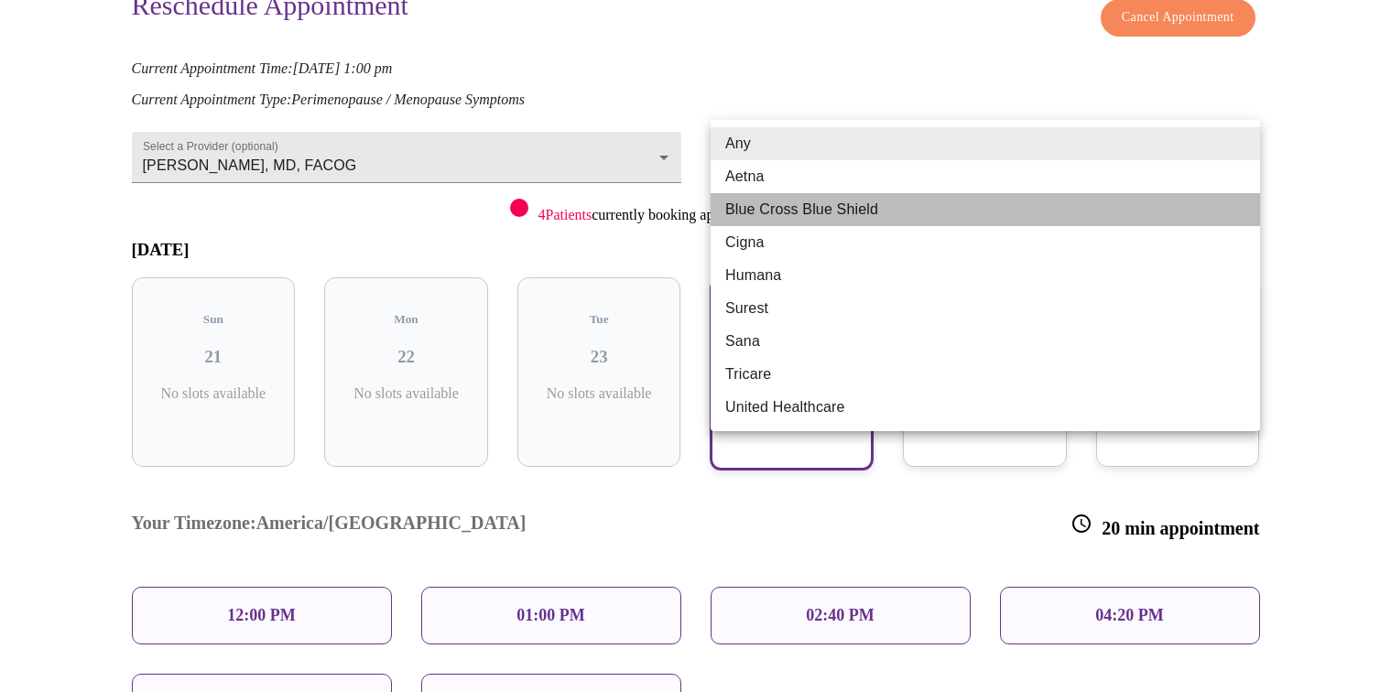
click at [1170, 216] on li "Blue Cross Blue Shield" at bounding box center [986, 209] width 550 height 33
type input "Blue Cross Blue Shield"
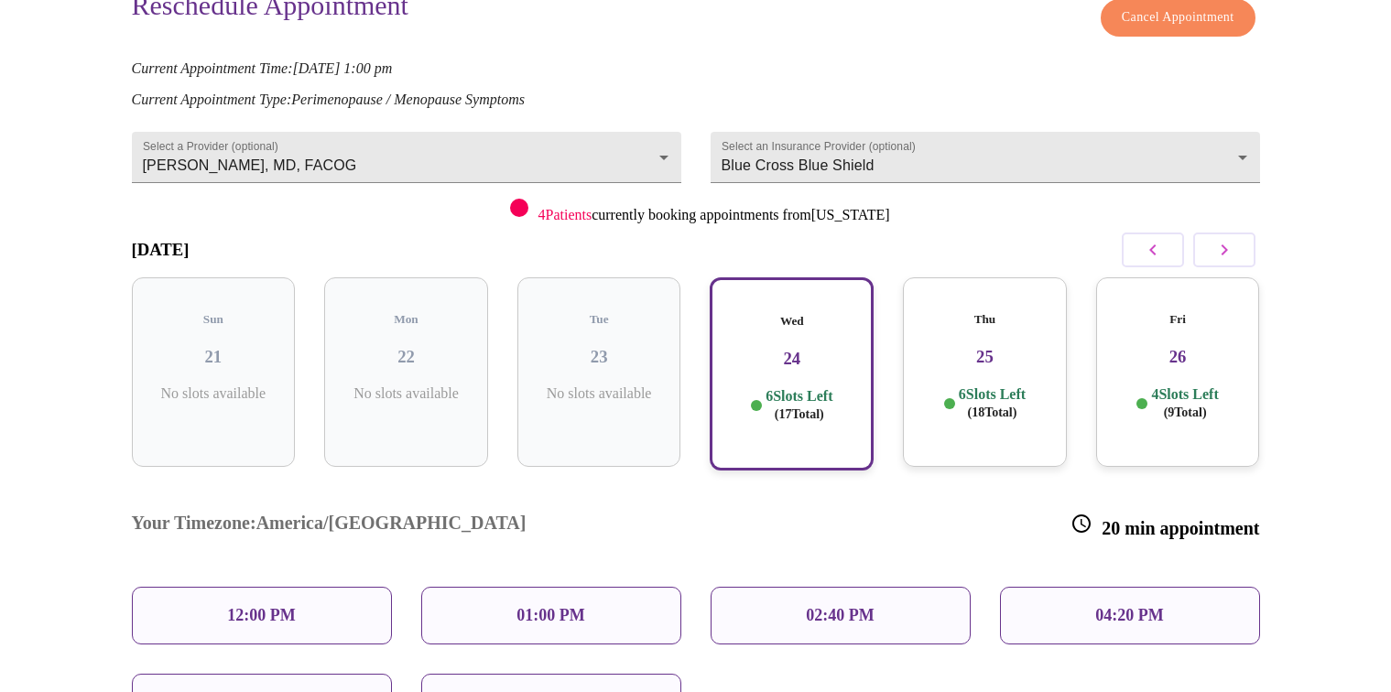
click at [808, 359] on div "Wed 24 6 Slots Left ( 17 Total)" at bounding box center [792, 374] width 164 height 193
click at [256, 606] on p "12:00 PM" at bounding box center [261, 615] width 68 height 19
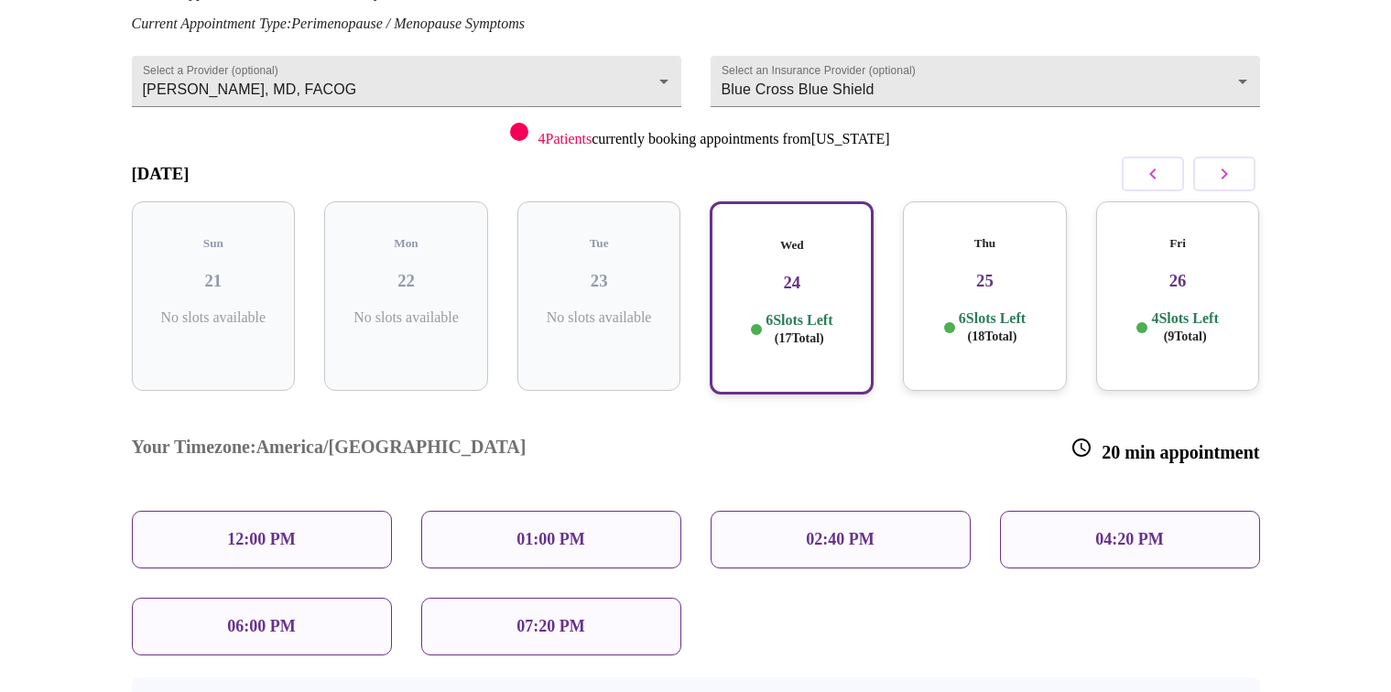
scroll to position [278, 0]
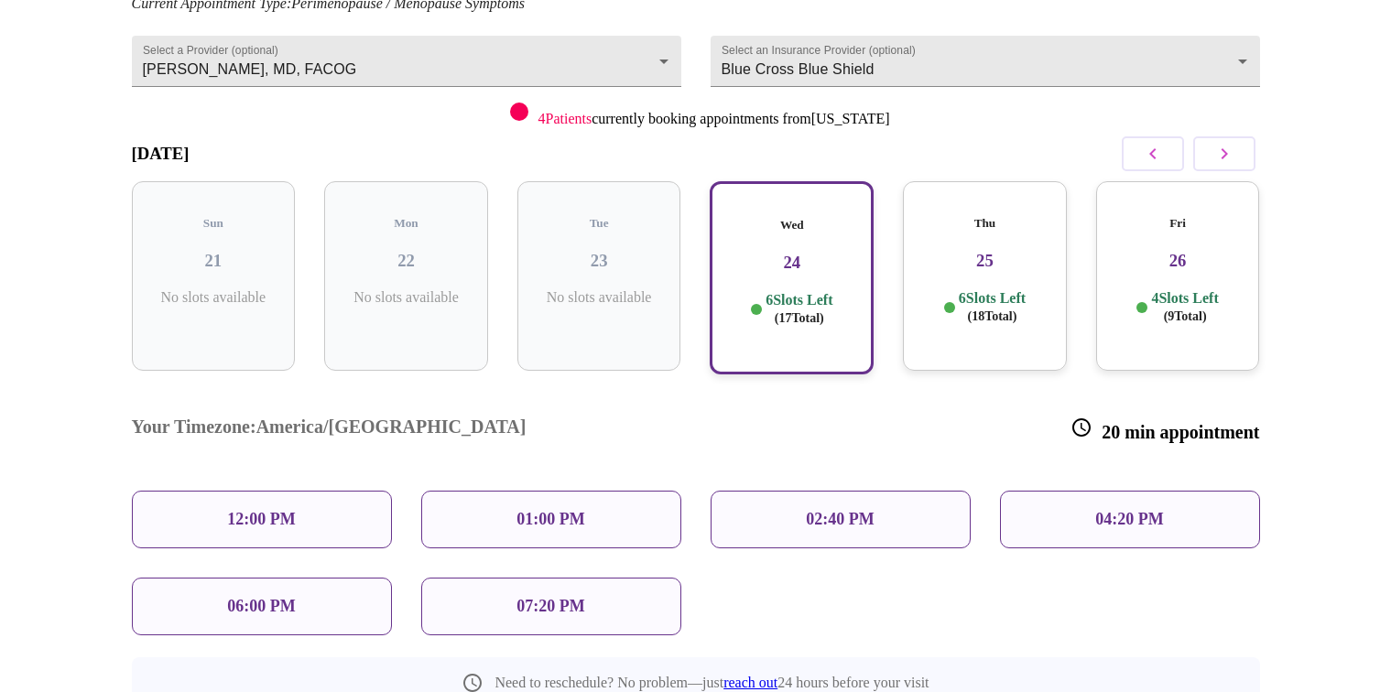
click at [526, 597] on p "07:20 PM" at bounding box center [551, 606] width 68 height 19
click at [269, 510] on p "12:00 PM" at bounding box center [261, 519] width 68 height 19
click at [286, 510] on p "12:00 PM" at bounding box center [261, 519] width 68 height 19
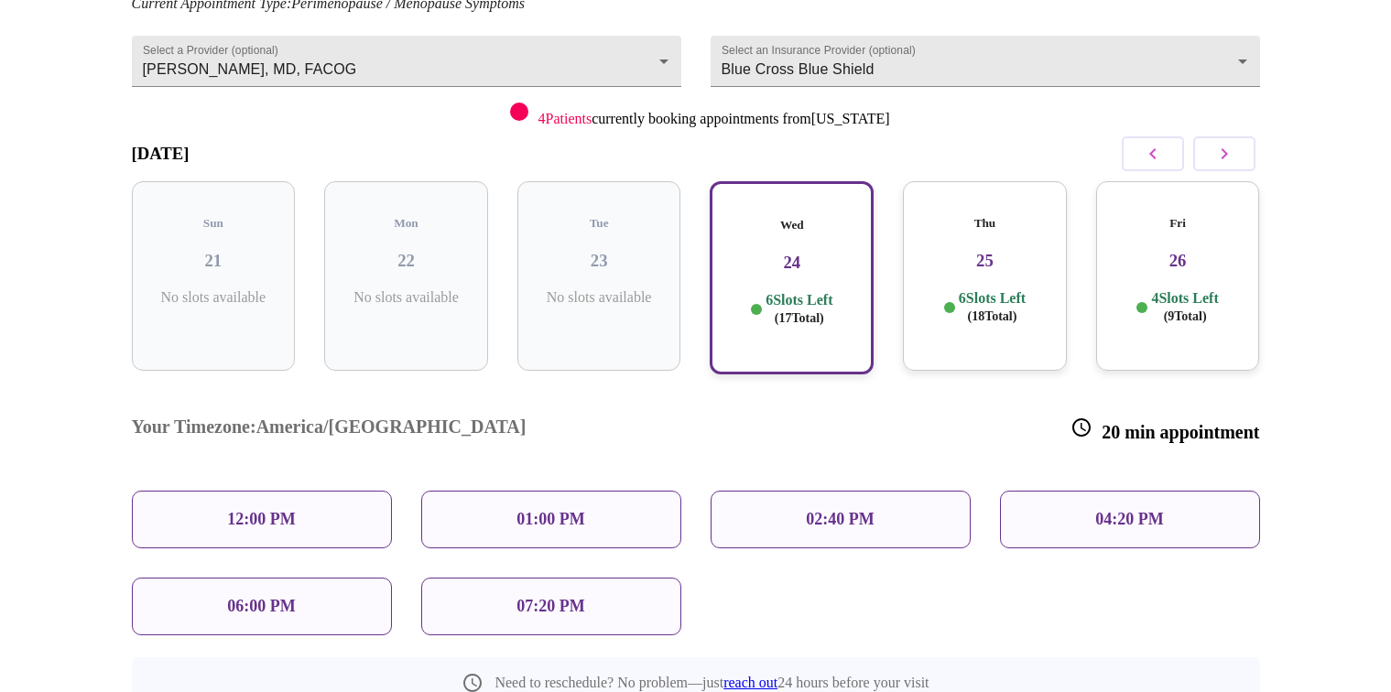
click at [850, 491] on div "02:40 PM" at bounding box center [841, 520] width 260 height 58
click at [863, 510] on p "02:40 PM" at bounding box center [840, 519] width 68 height 19
click at [1137, 510] on p "04:20 PM" at bounding box center [1129, 519] width 68 height 19
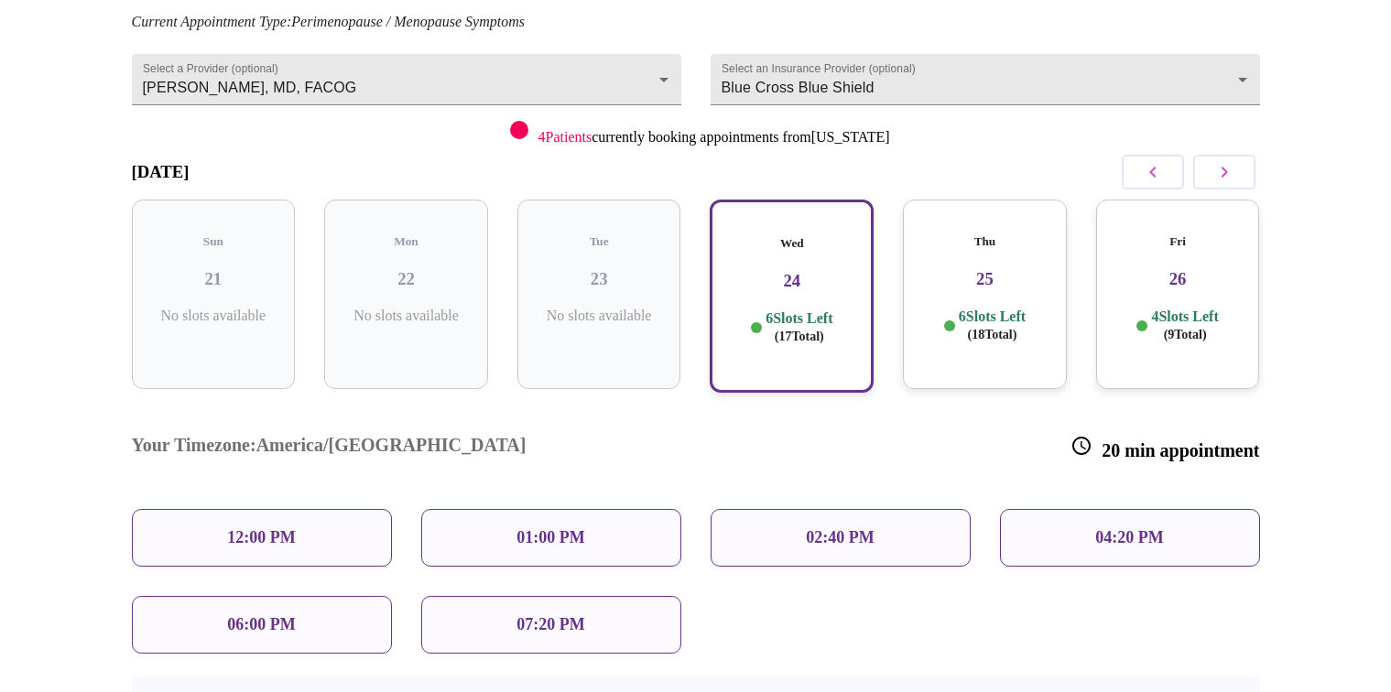
scroll to position [387, 0]
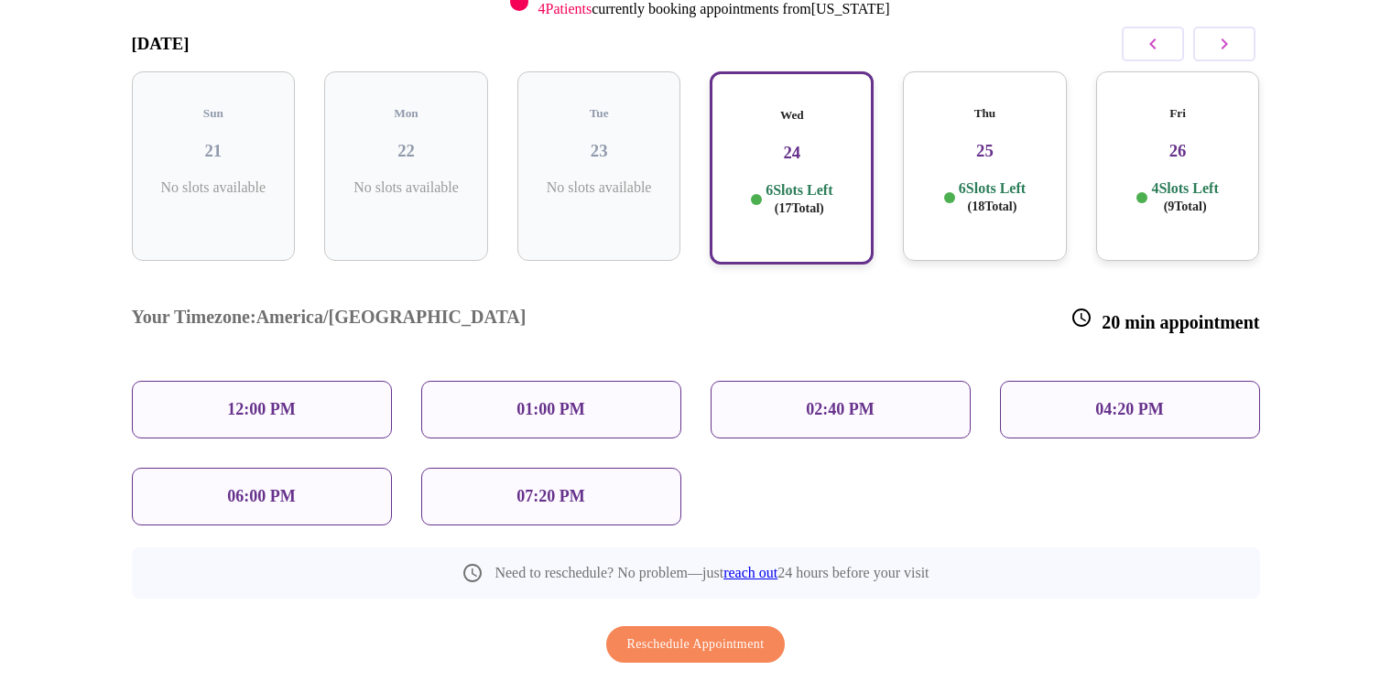
click at [837, 143] on h3 "24" at bounding box center [791, 153] width 131 height 20
click at [683, 634] on span "Reschedule Appointment" at bounding box center [695, 645] width 137 height 23
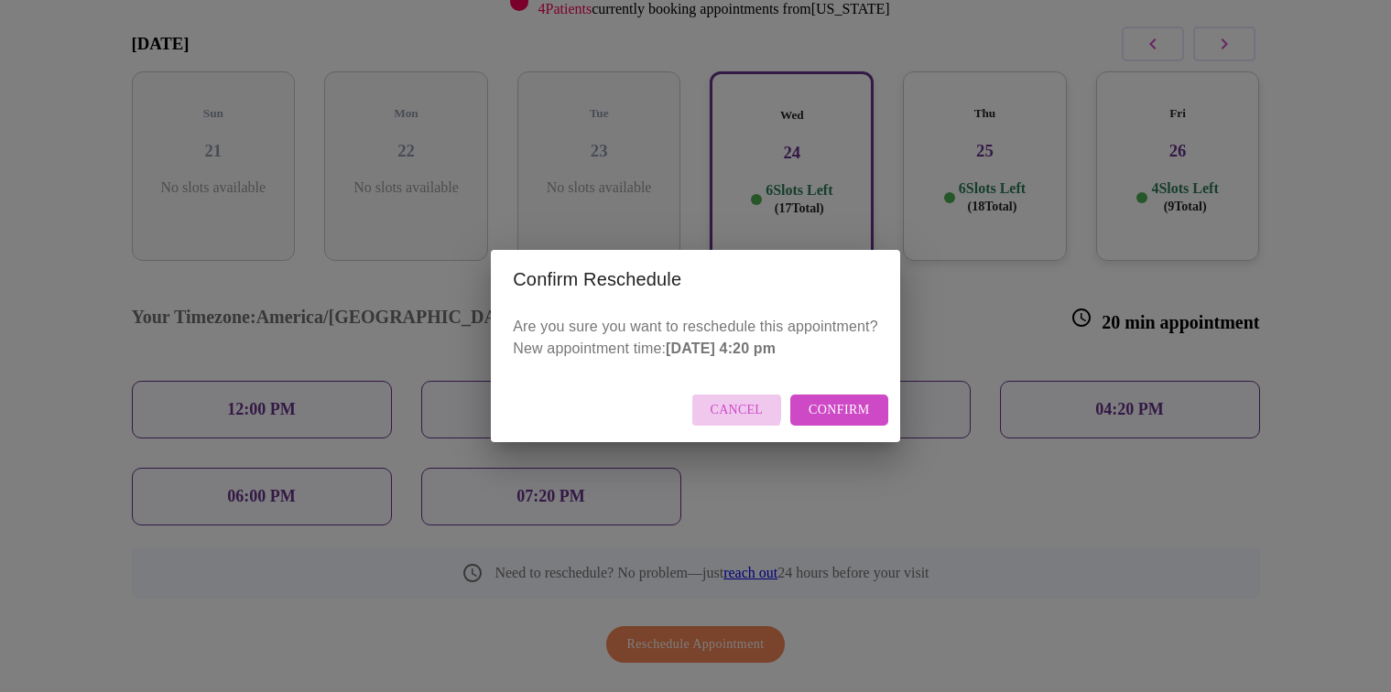
click at [732, 408] on span "Cancel" at bounding box center [737, 410] width 53 height 23
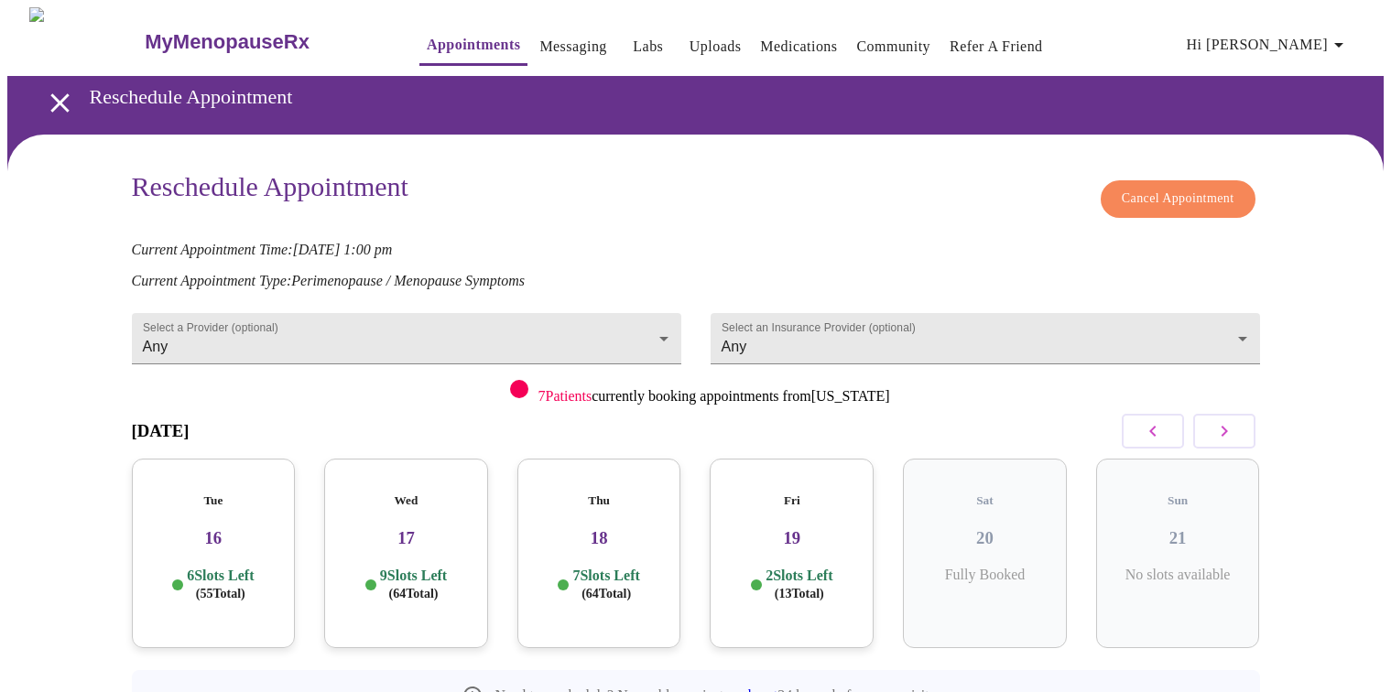
click at [238, 33] on h3 "MyMenopauseRx" at bounding box center [227, 42] width 165 height 24
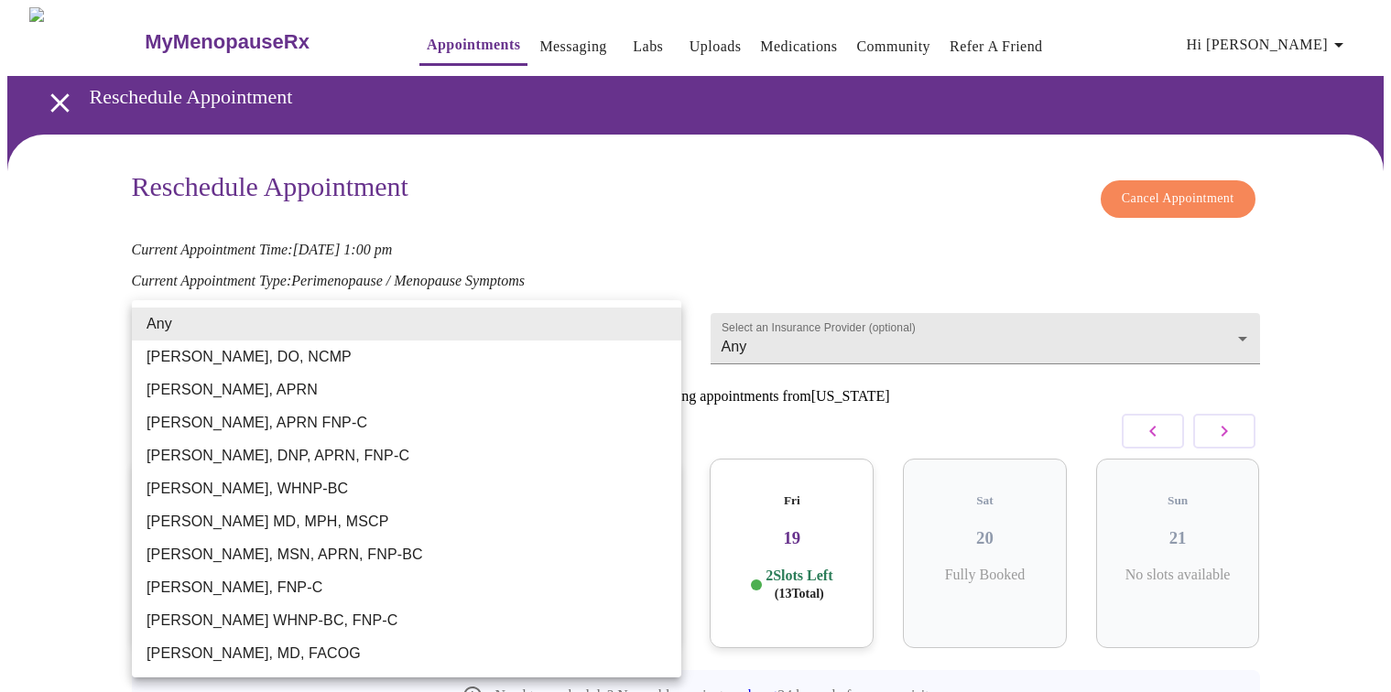
click at [667, 325] on body "MyMenopauseRx Appointments Messaging Labs Uploads Medications Community Refer a…" at bounding box center [695, 405] width 1377 height 797
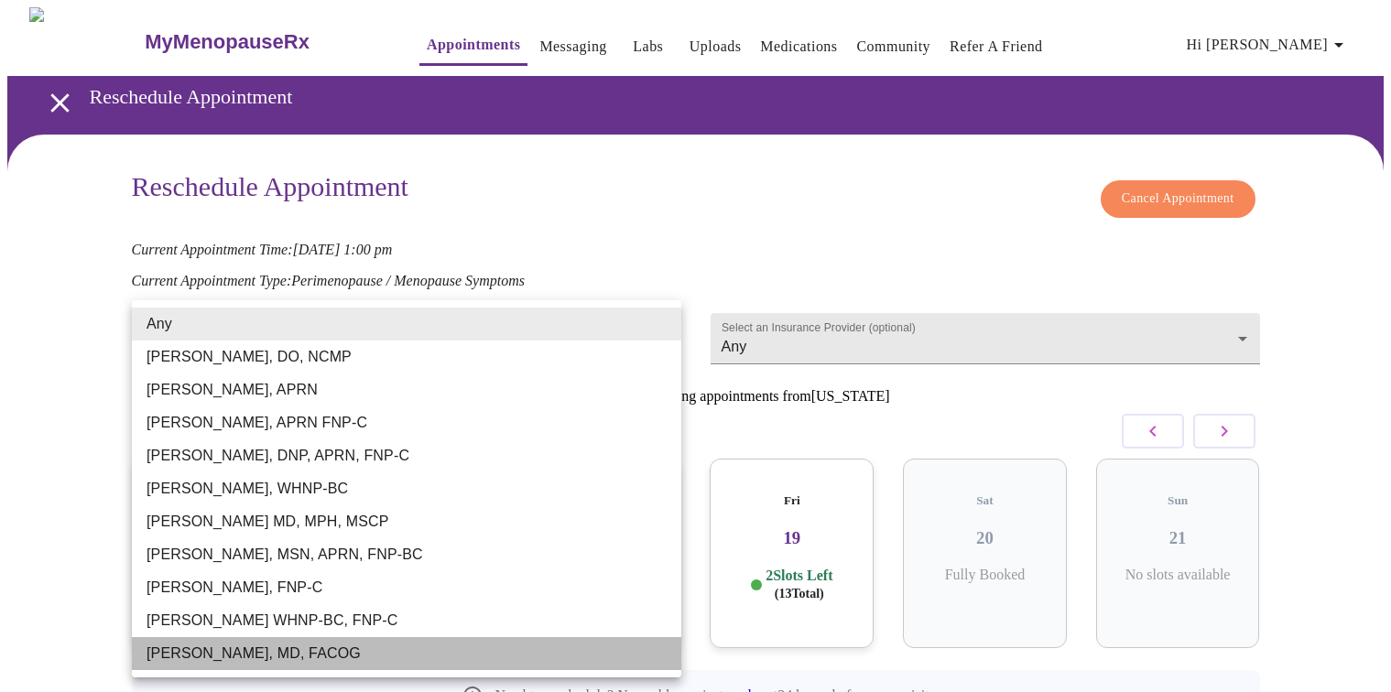
click at [512, 649] on li "[PERSON_NAME], MD, FACOG" at bounding box center [407, 653] width 550 height 33
type input "[PERSON_NAME], MD, FACOG"
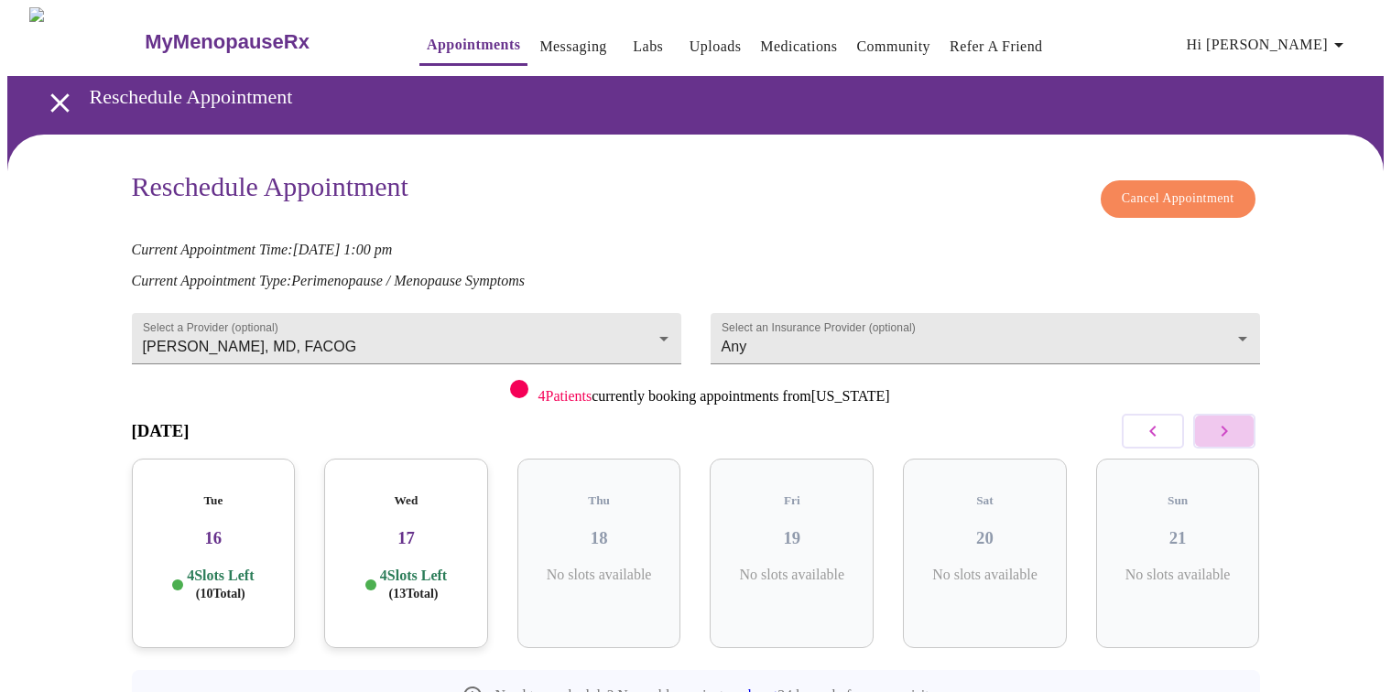
click at [1232, 423] on icon "button" at bounding box center [1225, 431] width 22 height 22
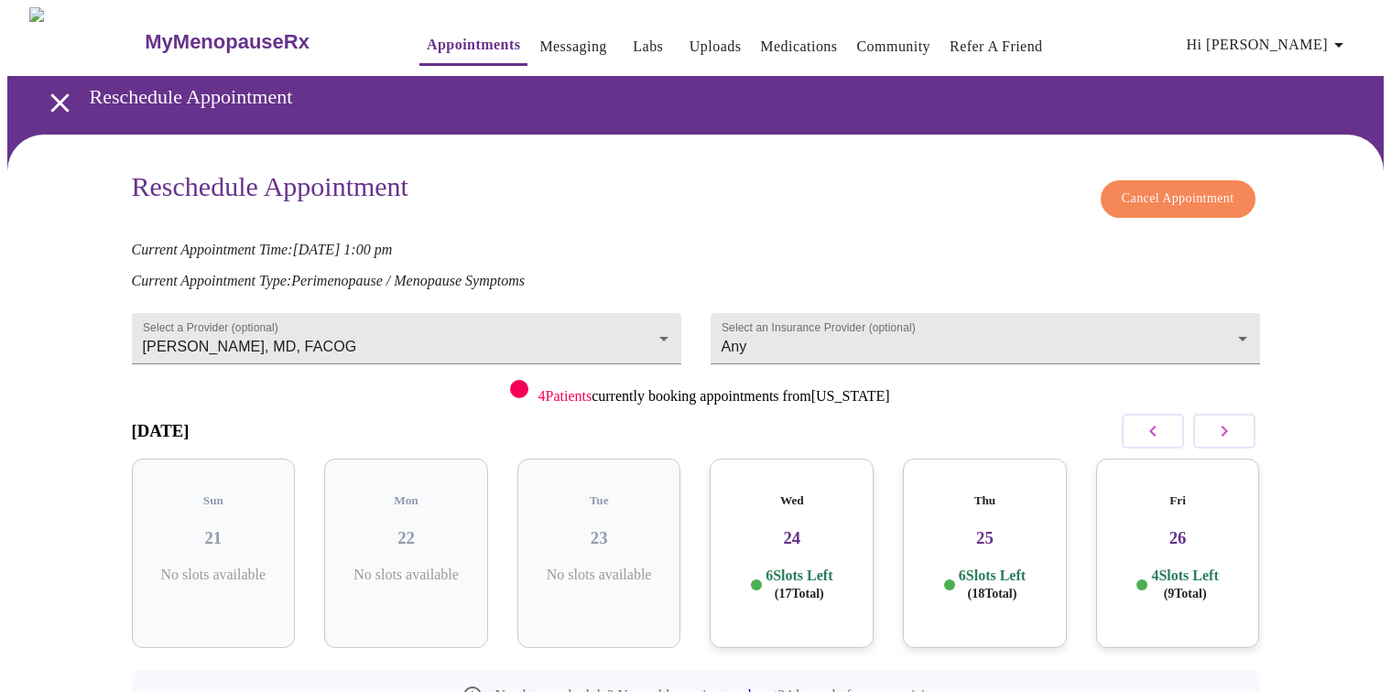
click at [787, 528] on h3 "24" at bounding box center [791, 538] width 135 height 20
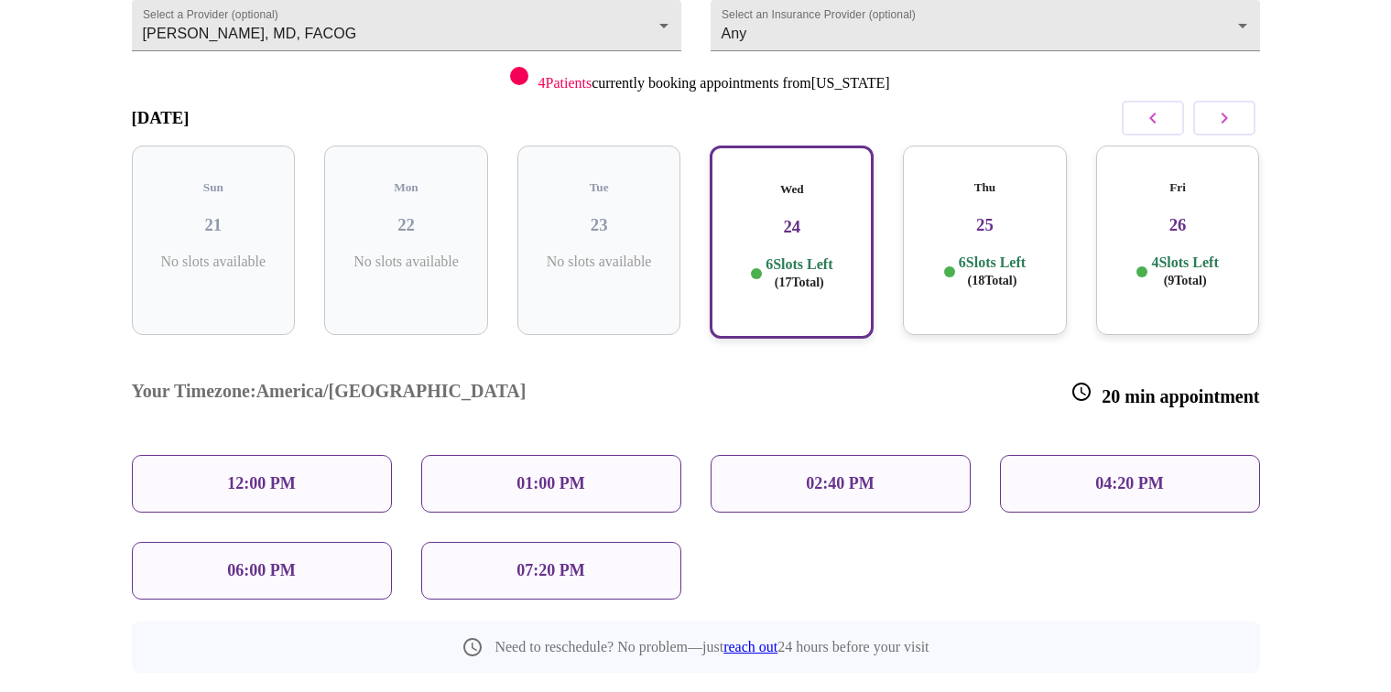
scroll to position [316, 0]
click at [295, 472] on p "12:00 PM" at bounding box center [261, 481] width 68 height 19
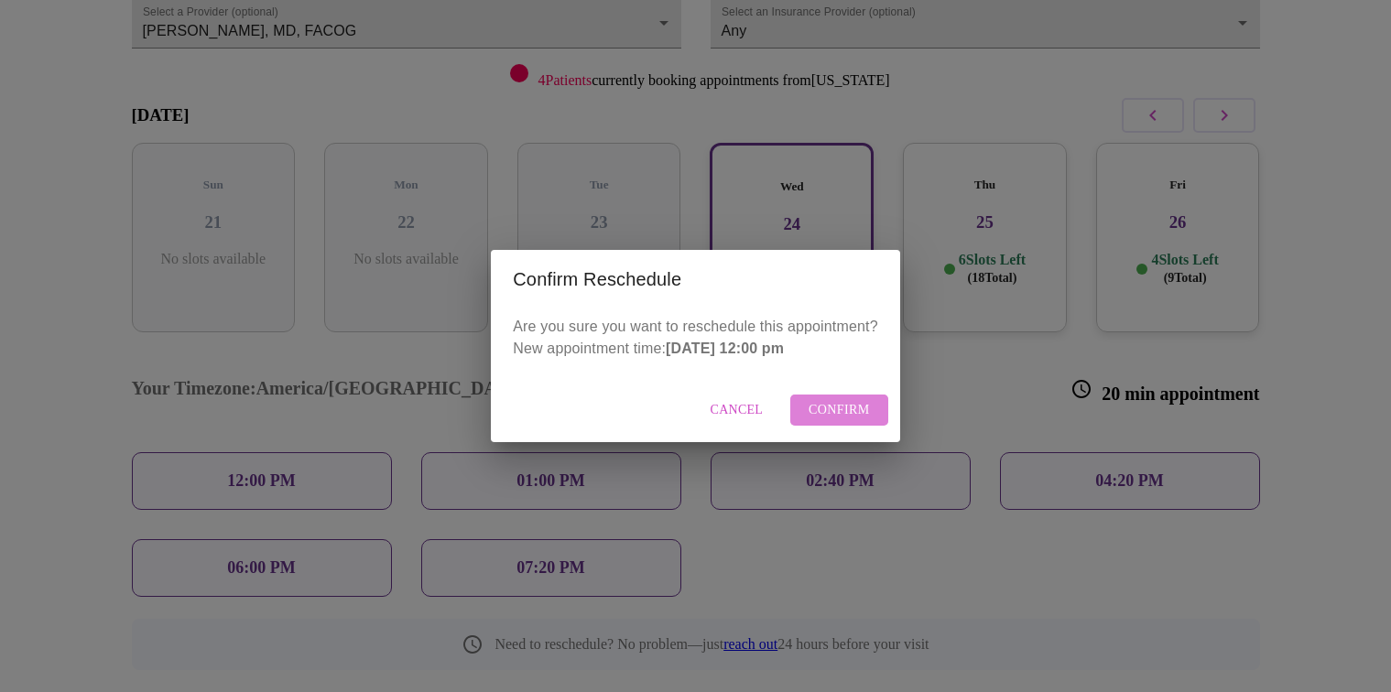
click at [835, 405] on span "Confirm" at bounding box center [839, 410] width 61 height 23
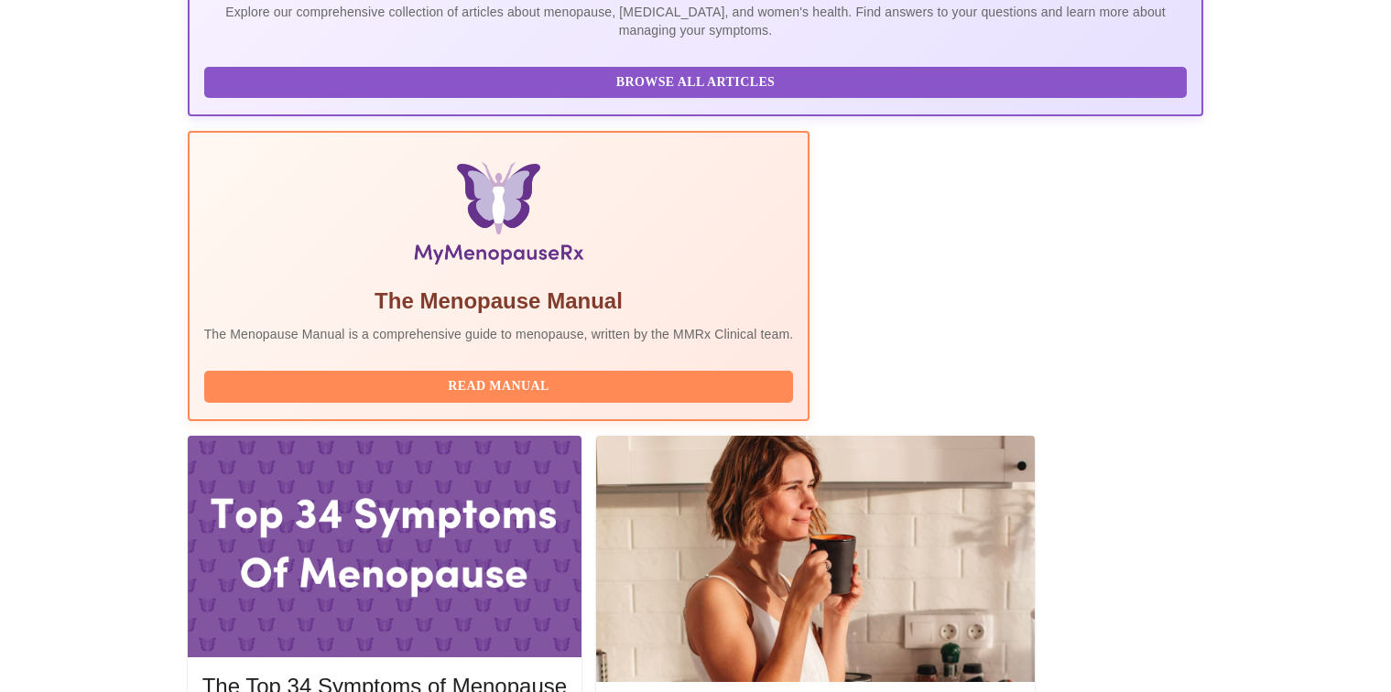
scroll to position [337, 0]
